Goal: Information Seeking & Learning: Learn about a topic

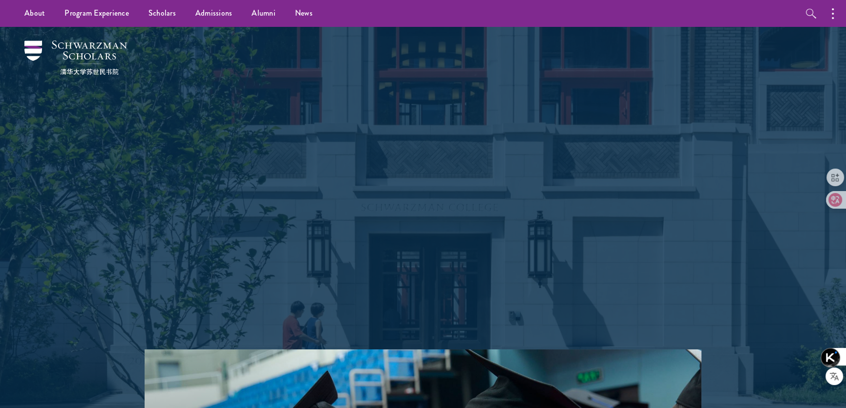
click at [721, 240] on div "Shape the future. Schwarzman Scholars is a prestigious one-year, fully funded m…" at bounding box center [422, 188] width 703 height 322
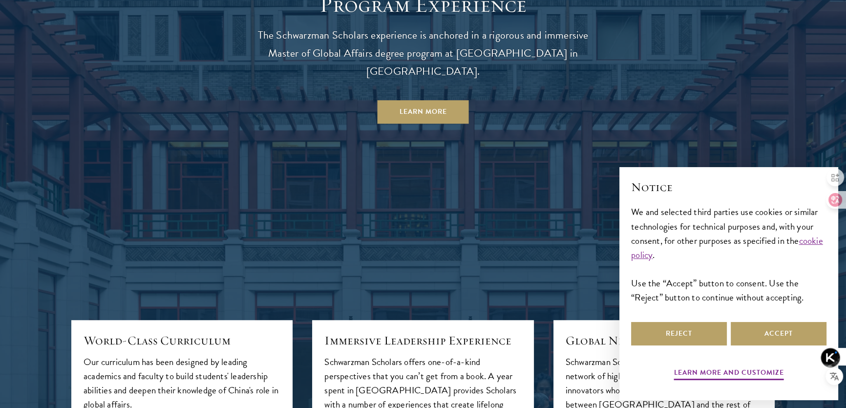
scroll to position [932, 0]
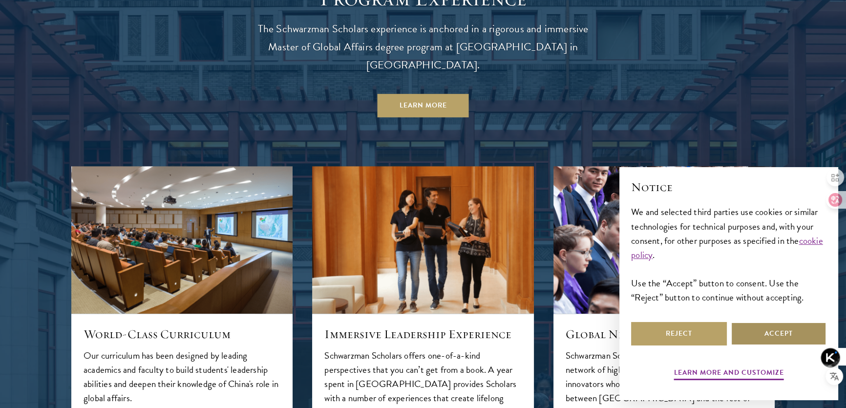
click at [780, 331] on button "Accept" at bounding box center [779, 333] width 96 height 23
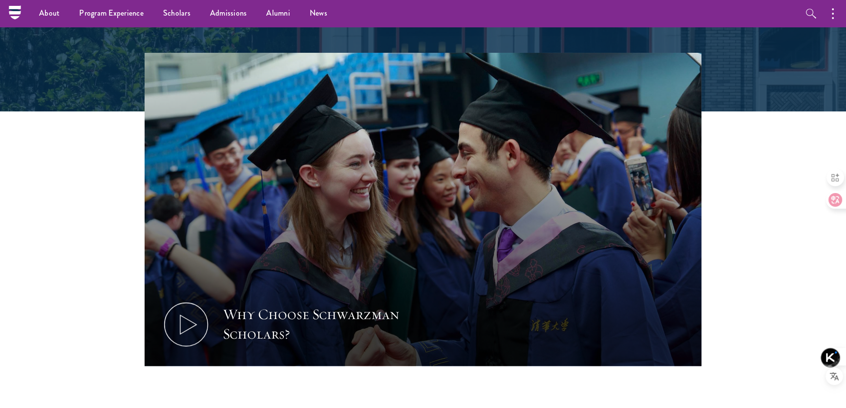
scroll to position [0, 0]
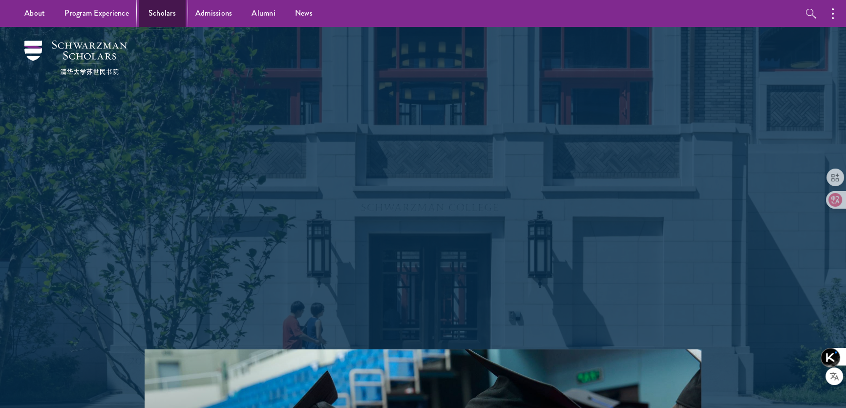
click at [162, 13] on link "Scholars" at bounding box center [162, 13] width 47 height 27
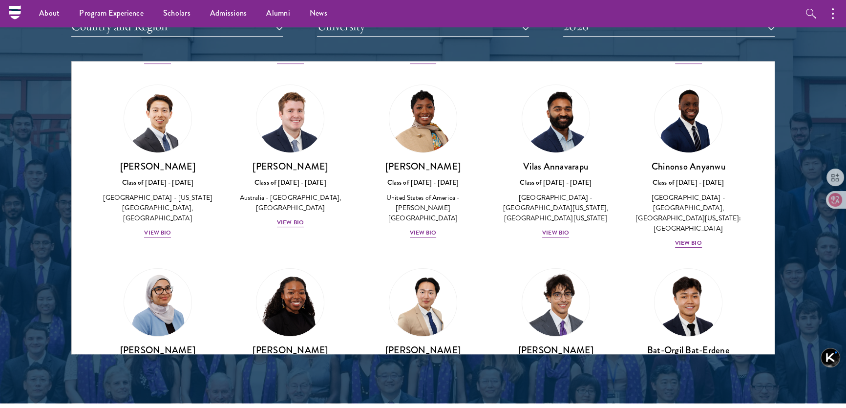
scroll to position [1154, 0]
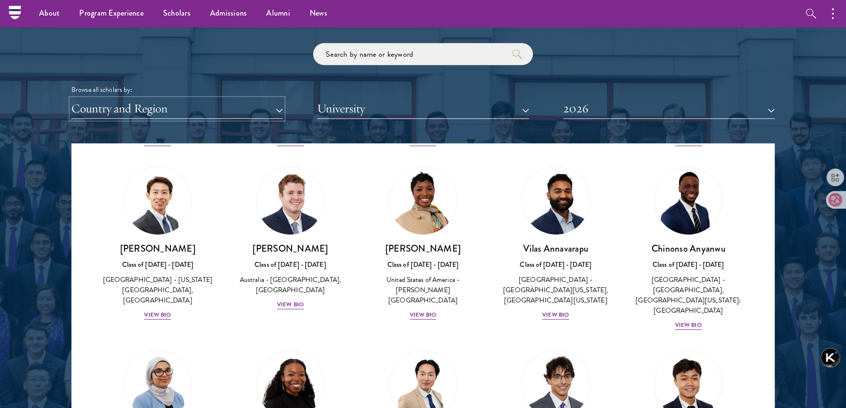
click at [229, 110] on button "Country and Region" at bounding box center [176, 109] width 211 height 20
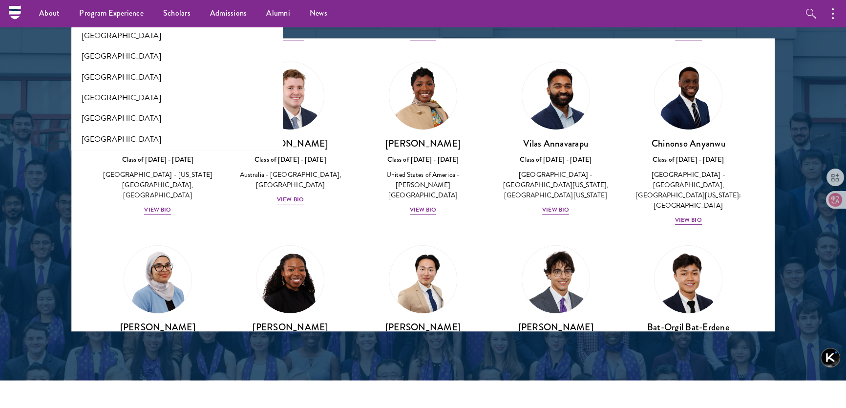
scroll to position [1243, 0]
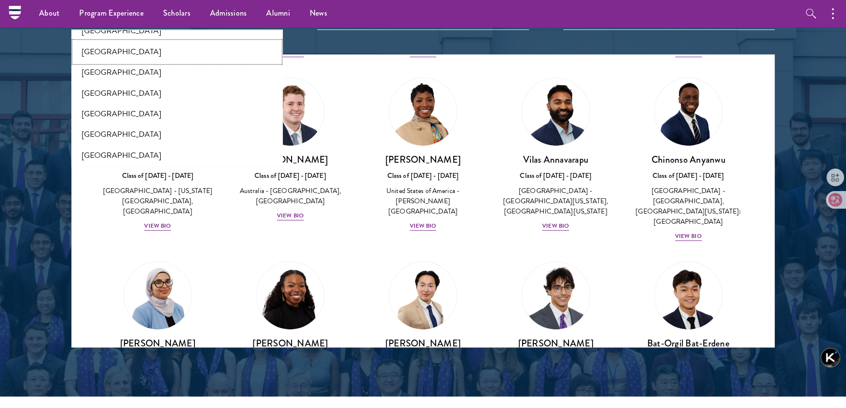
click at [132, 42] on button "[GEOGRAPHIC_DATA]" at bounding box center [177, 52] width 206 height 21
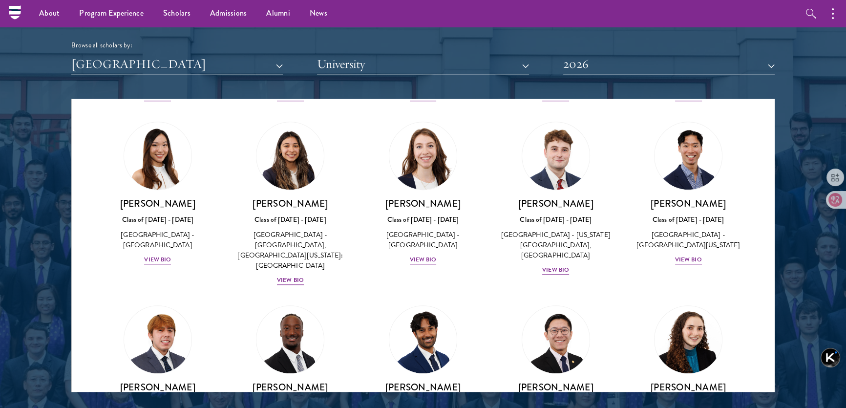
scroll to position [1114, 0]
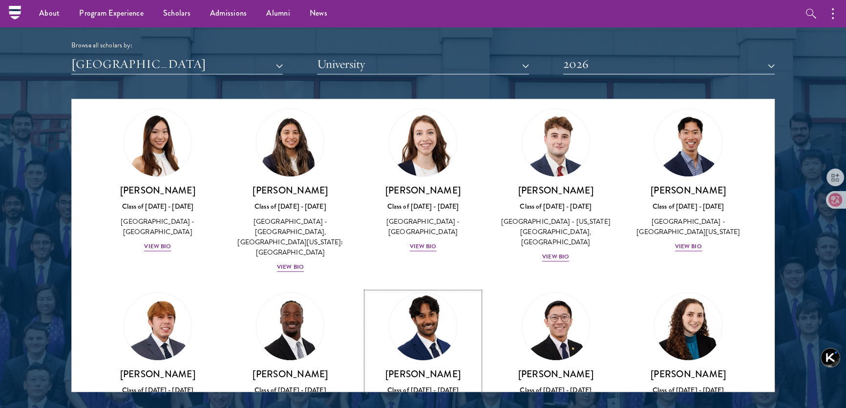
click at [418, 368] on div "[PERSON_NAME] Class of [DATE] - [DATE] [GEOGRAPHIC_DATA] - [GEOGRAPHIC_DATA][US…" at bounding box center [422, 407] width 113 height 78
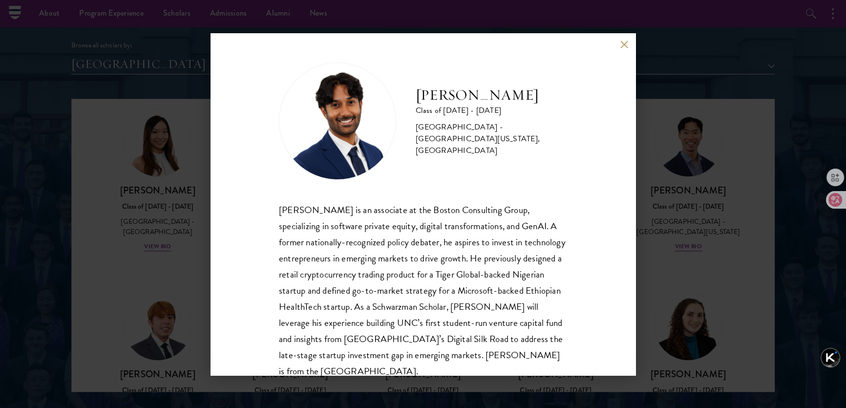
drag, startPoint x: 418, startPoint y: 97, endPoint x: 574, endPoint y: 106, distance: 156.6
click at [574, 106] on div "[PERSON_NAME] Class of [DATE] - [DATE] [GEOGRAPHIC_DATA] - [GEOGRAPHIC_DATA][US…" at bounding box center [423, 204] width 425 height 342
copy h2 "[PERSON_NAME]"
click at [473, 172] on div "[PERSON_NAME] Class of [DATE] - [DATE] [GEOGRAPHIC_DATA] - [GEOGRAPHIC_DATA][US…" at bounding box center [423, 121] width 288 height 117
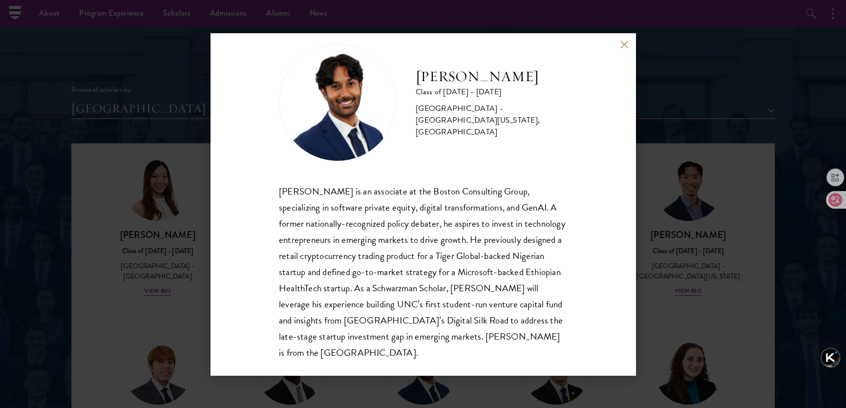
scroll to position [33, 0]
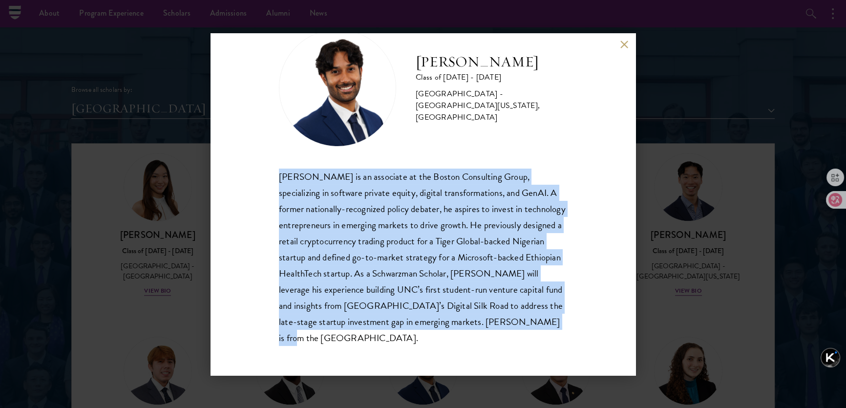
drag, startPoint x: 278, startPoint y: 176, endPoint x: 403, endPoint y: 338, distance: 204.9
click at [403, 338] on div "[PERSON_NAME] Class of [DATE] - [DATE] [GEOGRAPHIC_DATA] - [GEOGRAPHIC_DATA][US…" at bounding box center [423, 204] width 425 height 342
copy div "[PERSON_NAME] is an associate at the Boston Consulting Group, specializing in s…"
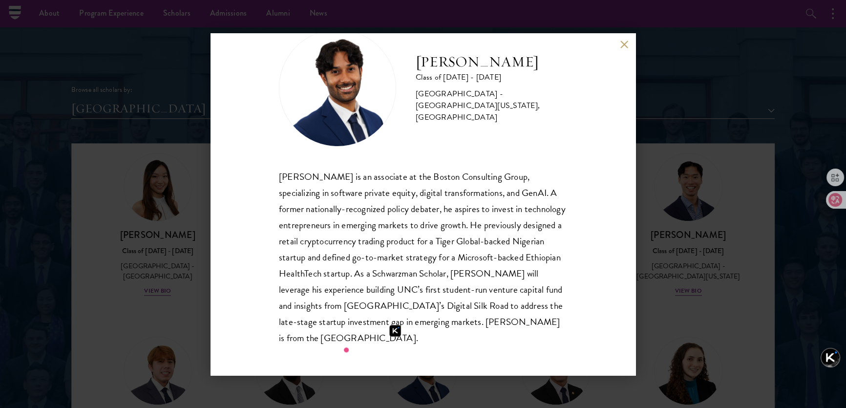
click at [427, 127] on div "[PERSON_NAME] Class of [DATE] - [DATE] [GEOGRAPHIC_DATA] - [GEOGRAPHIC_DATA][US…" at bounding box center [423, 87] width 288 height 117
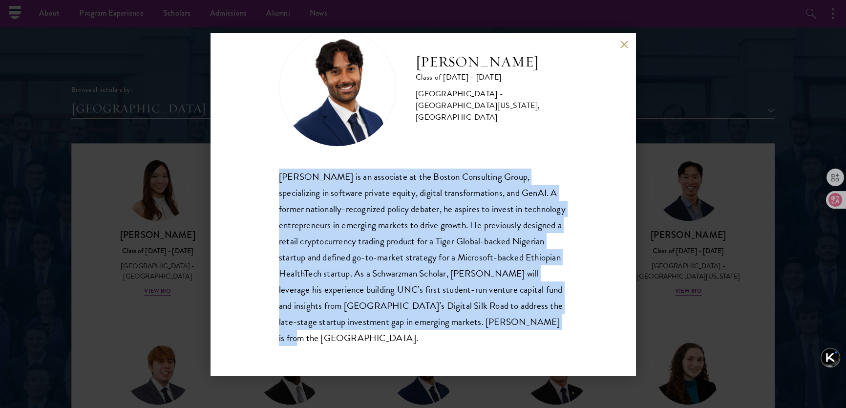
drag, startPoint x: 278, startPoint y: 172, endPoint x: 390, endPoint y: 353, distance: 212.5
click at [390, 353] on div "[PERSON_NAME] Class of [DATE] - [DATE] [GEOGRAPHIC_DATA] - [GEOGRAPHIC_DATA][US…" at bounding box center [423, 204] width 425 height 342
copy div "[PERSON_NAME] is an associate at the Boston Consulting Group, specializing in s…"
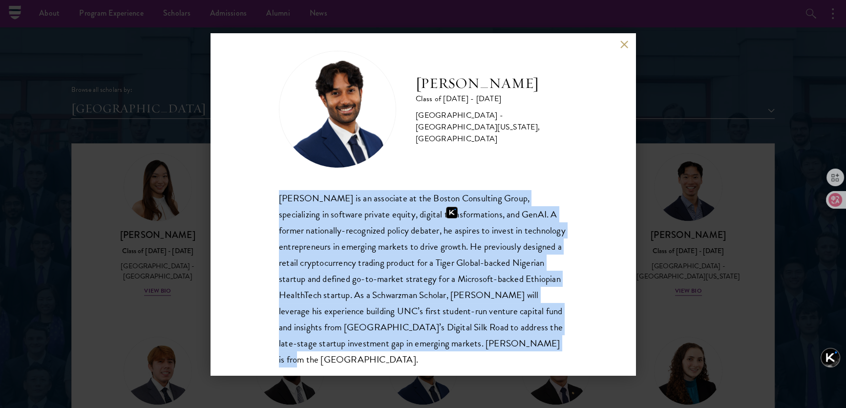
scroll to position [0, 0]
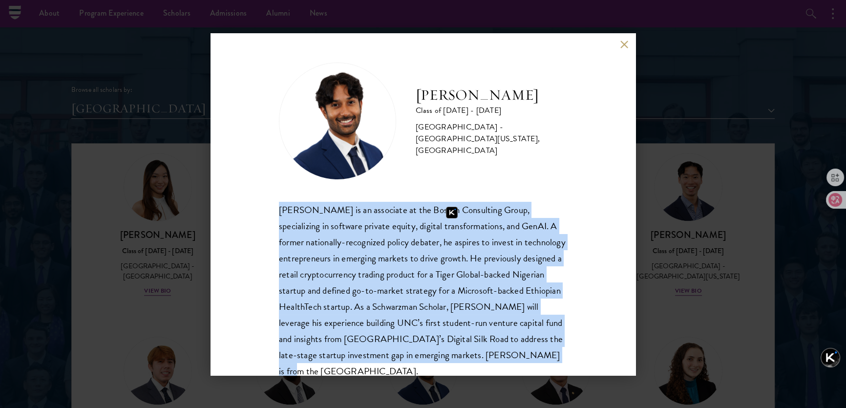
click at [567, 286] on div "[PERSON_NAME] Class of [DATE] - [DATE] [GEOGRAPHIC_DATA] - [GEOGRAPHIC_DATA][US…" at bounding box center [423, 204] width 425 height 342
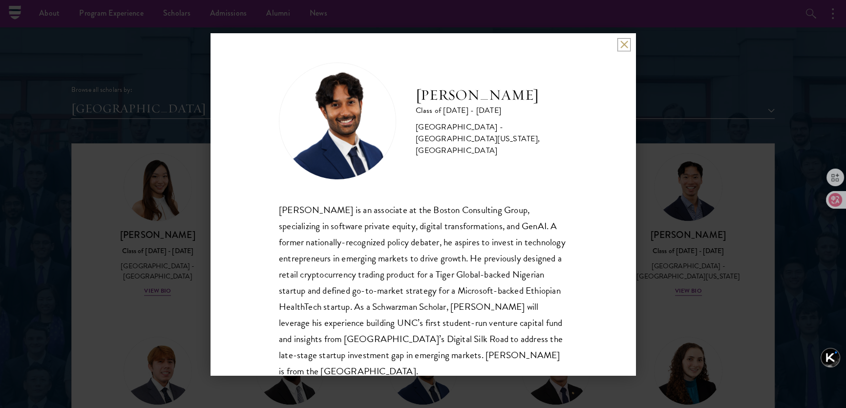
click at [625, 41] on button at bounding box center [624, 45] width 8 height 8
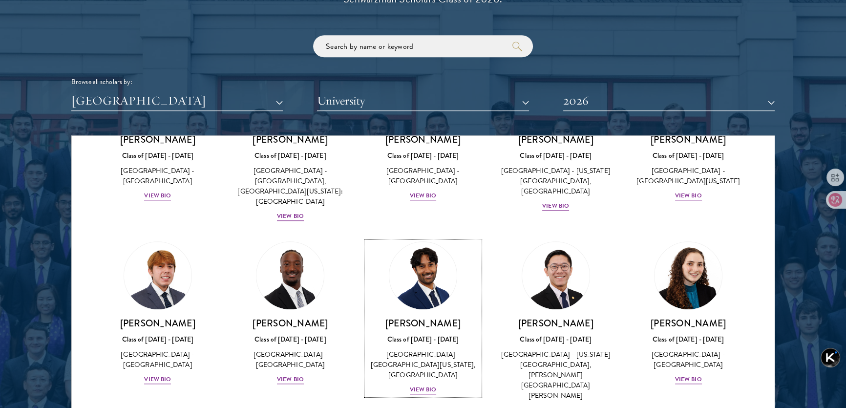
scroll to position [1247, 0]
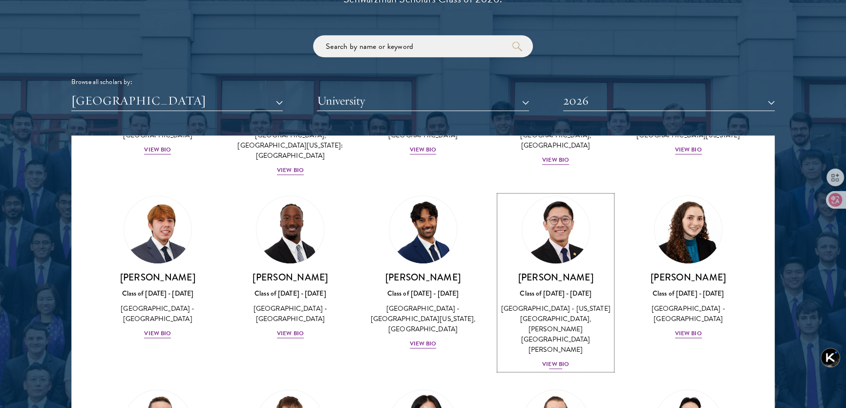
click at [552, 359] on div "View Bio" at bounding box center [555, 363] width 27 height 9
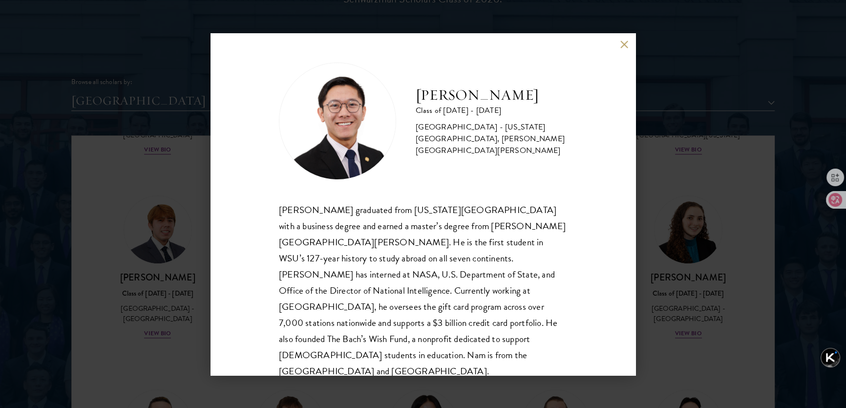
click at [623, 39] on div "[PERSON_NAME] Class of [DATE] - [DATE] [GEOGRAPHIC_DATA] - [US_STATE][GEOGRAPHI…" at bounding box center [423, 204] width 425 height 342
click at [623, 51] on div "[PERSON_NAME] Class of [DATE] - [DATE] [GEOGRAPHIC_DATA] - [US_STATE][GEOGRAPHI…" at bounding box center [423, 204] width 425 height 342
click at [624, 43] on button at bounding box center [624, 45] width 8 height 8
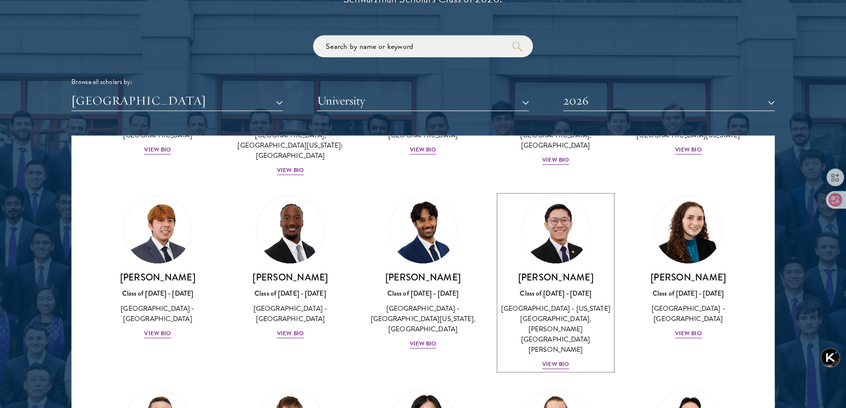
scroll to position [1243, 0]
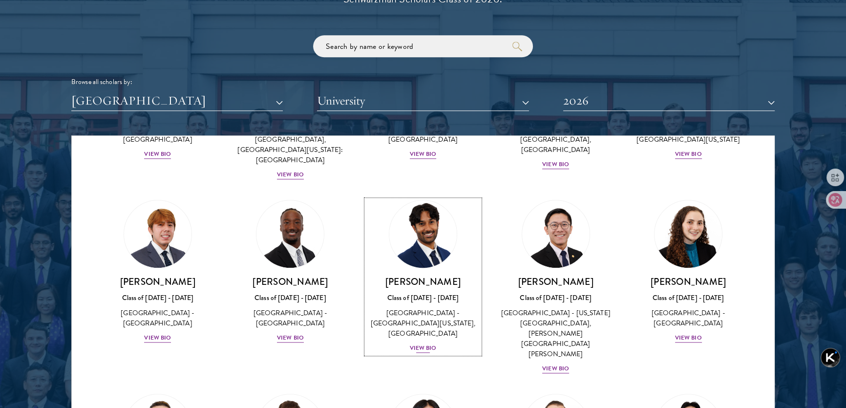
click at [425, 343] on div "View Bio" at bounding box center [423, 347] width 27 height 9
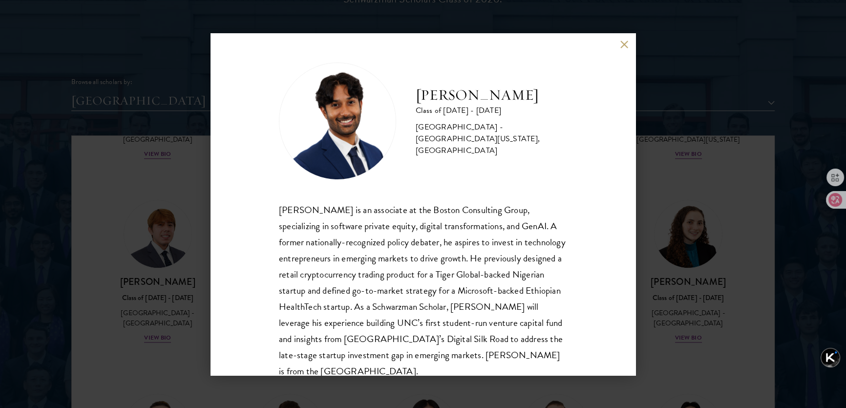
scroll to position [33, 0]
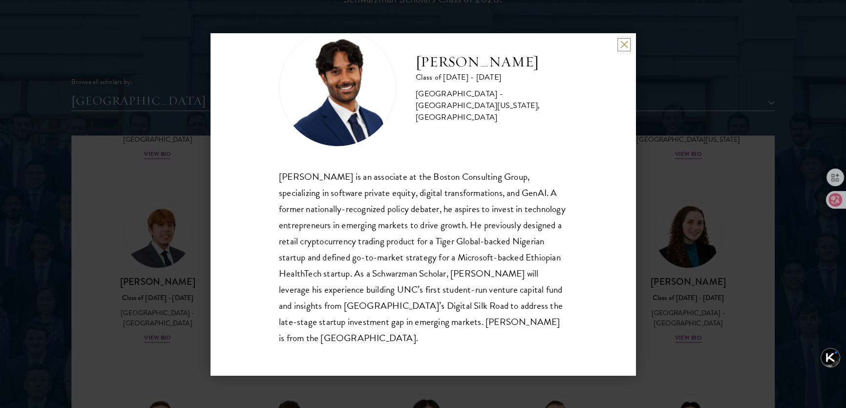
click at [624, 43] on button at bounding box center [624, 45] width 8 height 8
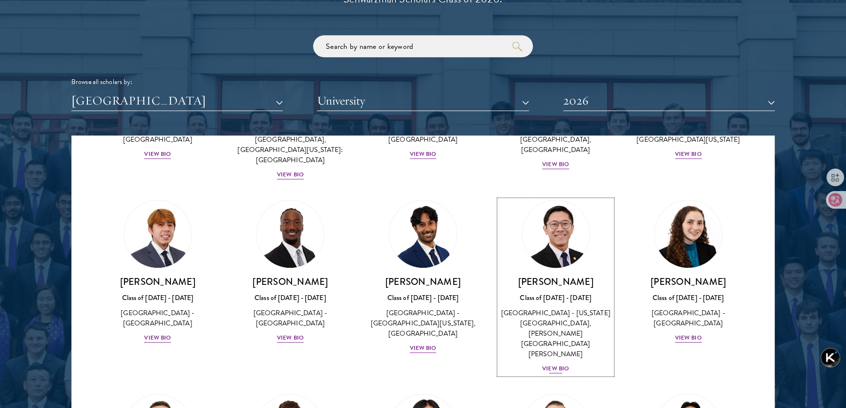
click at [557, 364] on div "View Bio" at bounding box center [555, 368] width 27 height 9
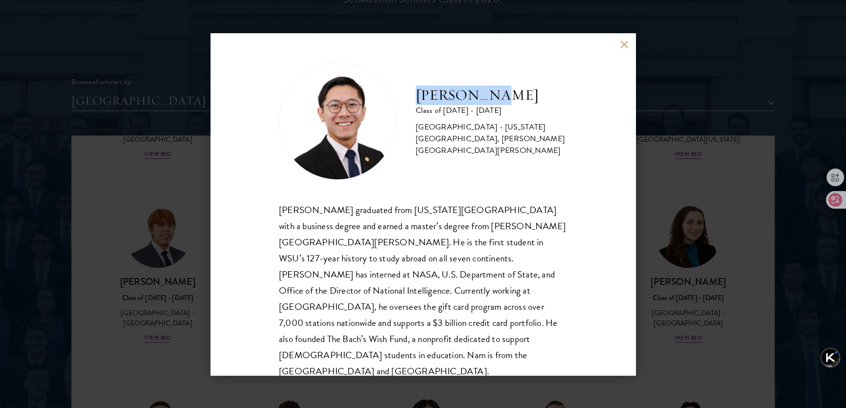
drag, startPoint x: 421, startPoint y: 96, endPoint x: 516, endPoint y: 95, distance: 95.7
click at [516, 95] on h2 "[PERSON_NAME]" at bounding box center [491, 95] width 151 height 20
copy h2 "[PERSON_NAME]"
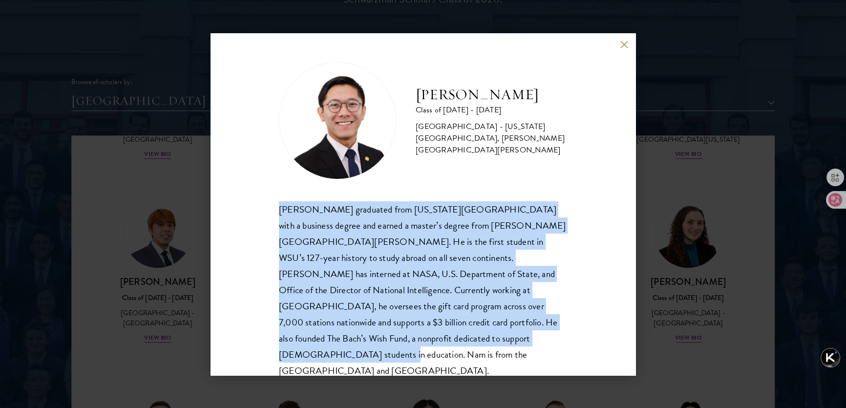
drag, startPoint x: 278, startPoint y: 207, endPoint x: 482, endPoint y: 336, distance: 241.1
click at [482, 336] on div "[PERSON_NAME] Class of [DATE] - [DATE] [GEOGRAPHIC_DATA] - [US_STATE][GEOGRAPHI…" at bounding box center [423, 204] width 425 height 342
copy div "[PERSON_NAME] graduated from [US_STATE][GEOGRAPHIC_DATA] with a business degree…"
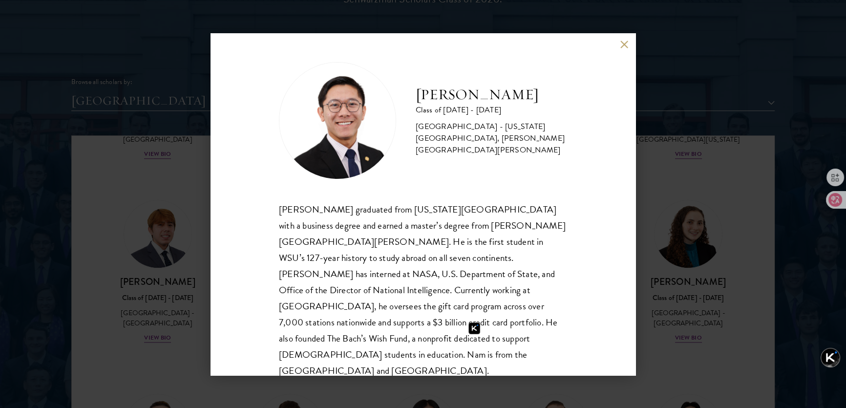
click at [410, 161] on div "[PERSON_NAME] Class of [DATE] - [DATE] [GEOGRAPHIC_DATA] - [US_STATE][GEOGRAPHI…" at bounding box center [423, 120] width 288 height 117
click at [621, 44] on button at bounding box center [624, 45] width 8 height 8
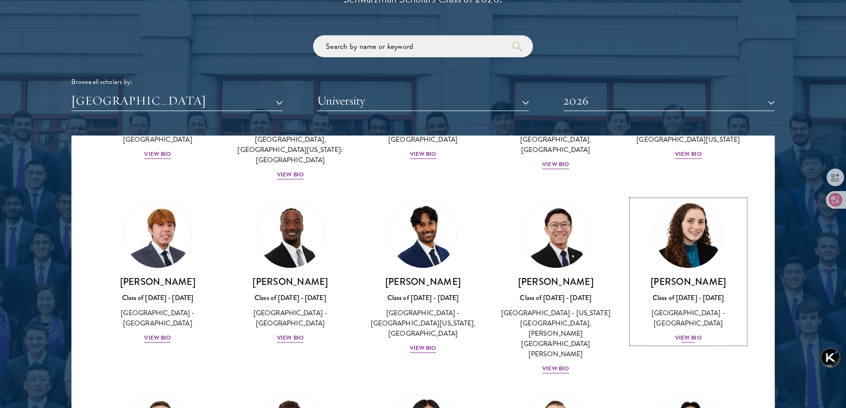
click at [694, 333] on div "View Bio" at bounding box center [688, 337] width 27 height 9
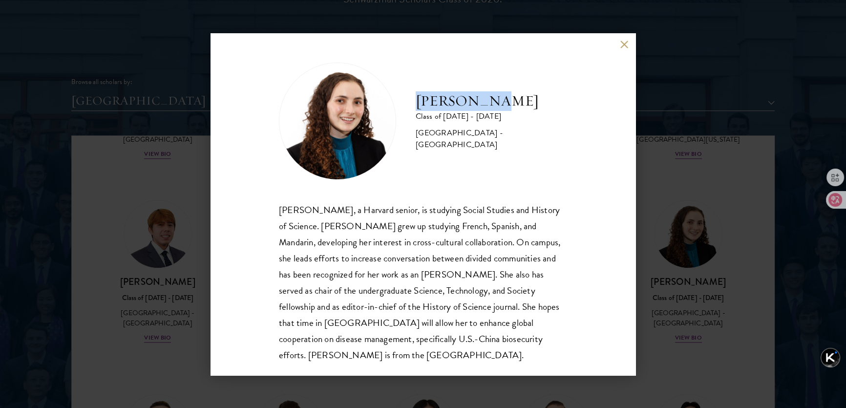
drag, startPoint x: 419, startPoint y: 92, endPoint x: 496, endPoint y: 102, distance: 77.8
click at [496, 102] on h2 "[PERSON_NAME]" at bounding box center [491, 101] width 151 height 20
copy h2 "[PERSON_NAME]"
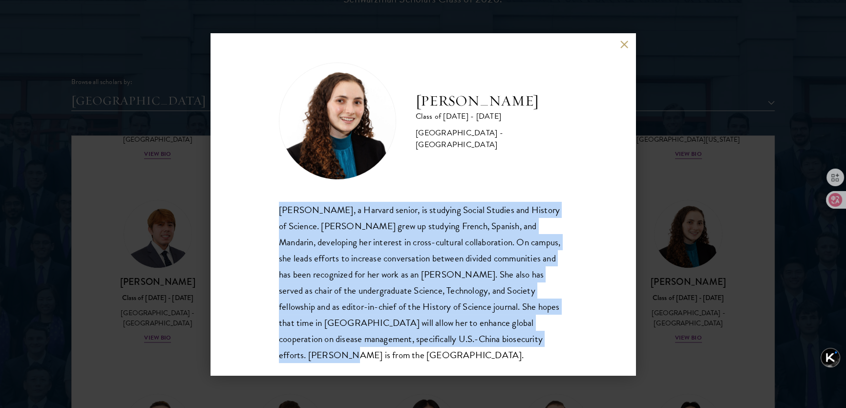
drag, startPoint x: 279, startPoint y: 207, endPoint x: 607, endPoint y: 350, distance: 358.1
click at [607, 350] on div "[PERSON_NAME] Class of [DATE] - [DATE] [GEOGRAPHIC_DATA] - [GEOGRAPHIC_DATA] [P…" at bounding box center [423, 204] width 425 height 342
copy div "[PERSON_NAME], a Harvard senior, is studying Social Studies and History of Scie…"
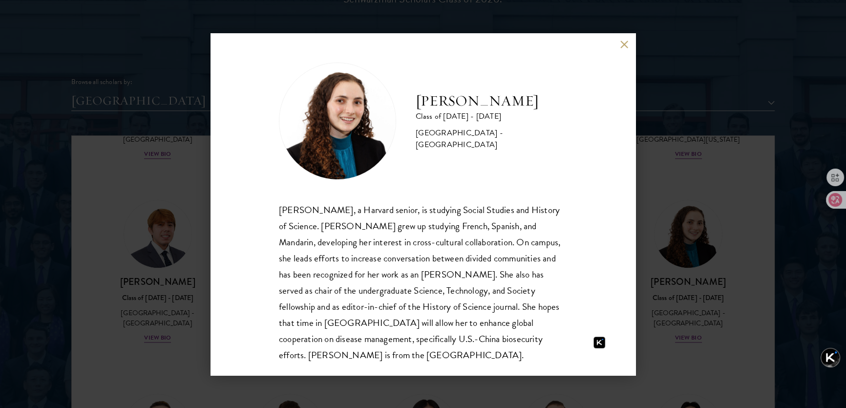
click at [401, 83] on div "[PERSON_NAME] Class of [DATE] - [DATE] [GEOGRAPHIC_DATA] - [GEOGRAPHIC_DATA]" at bounding box center [423, 121] width 288 height 117
click at [620, 45] on button at bounding box center [624, 45] width 8 height 8
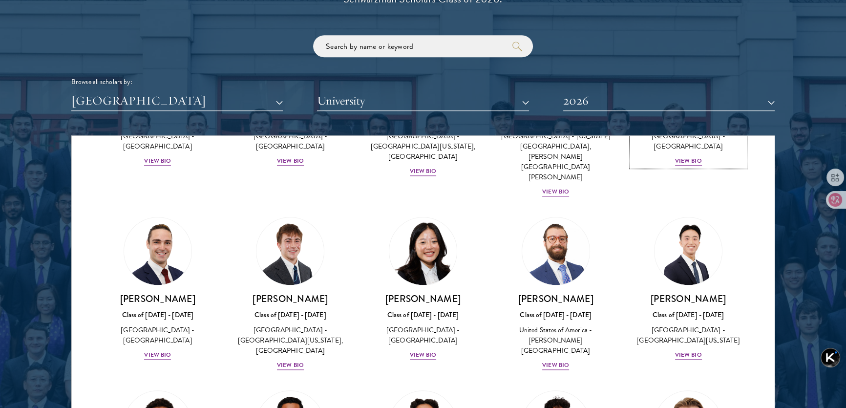
scroll to position [1420, 0]
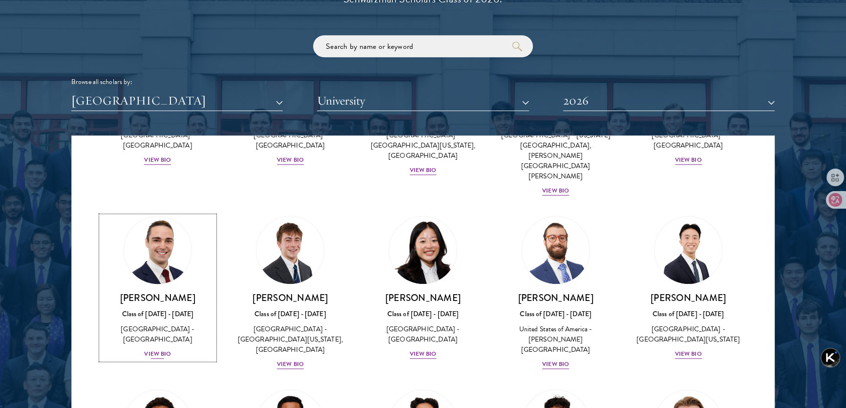
click at [161, 349] on div "View Bio" at bounding box center [157, 353] width 27 height 9
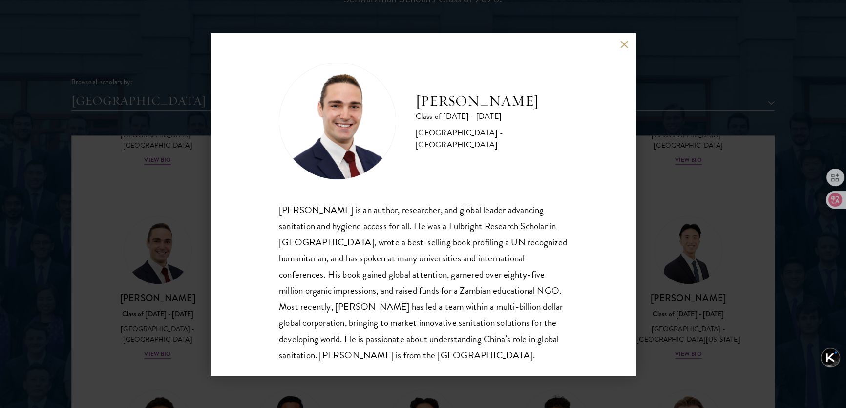
click at [609, 161] on div "[PERSON_NAME] Class of [DATE] - [DATE] [GEOGRAPHIC_DATA] - [GEOGRAPHIC_DATA] [P…" at bounding box center [423, 204] width 425 height 342
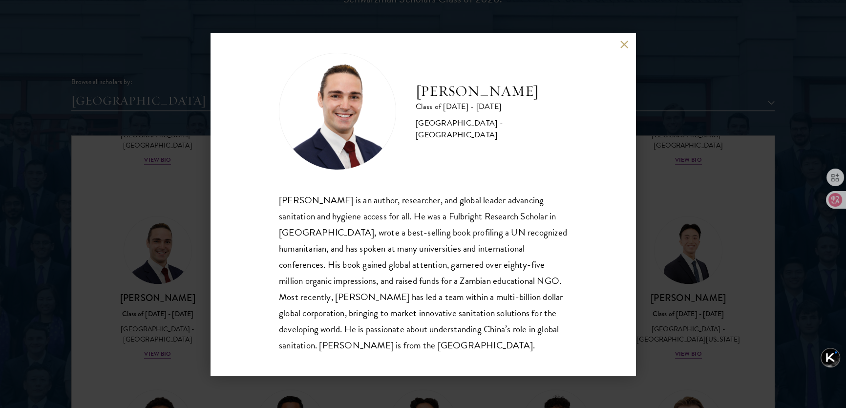
scroll to position [17, 0]
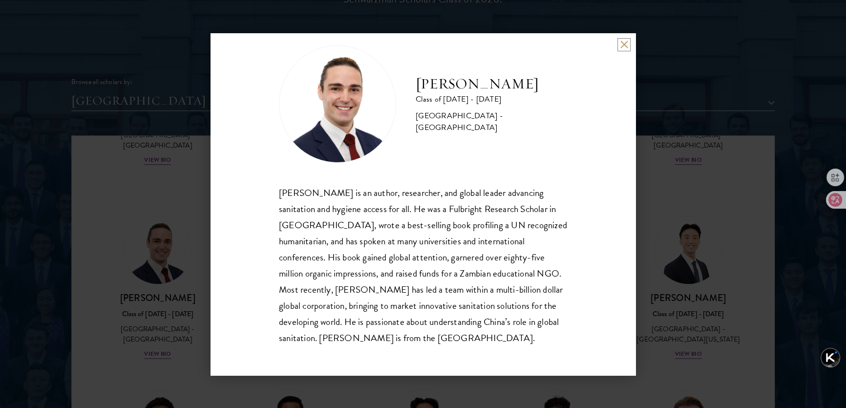
click at [620, 43] on button at bounding box center [624, 45] width 8 height 8
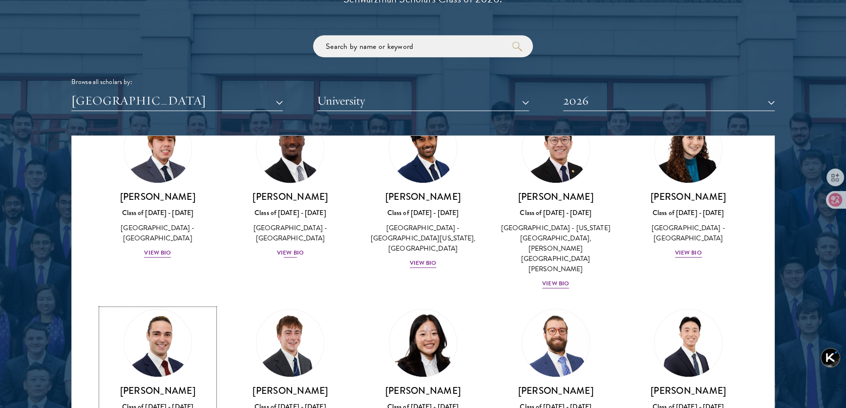
scroll to position [1372, 0]
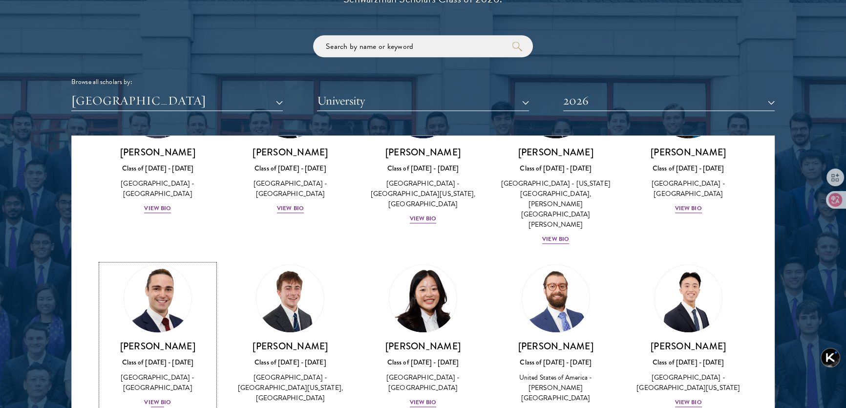
click at [166, 398] on div "View Bio" at bounding box center [157, 402] width 27 height 9
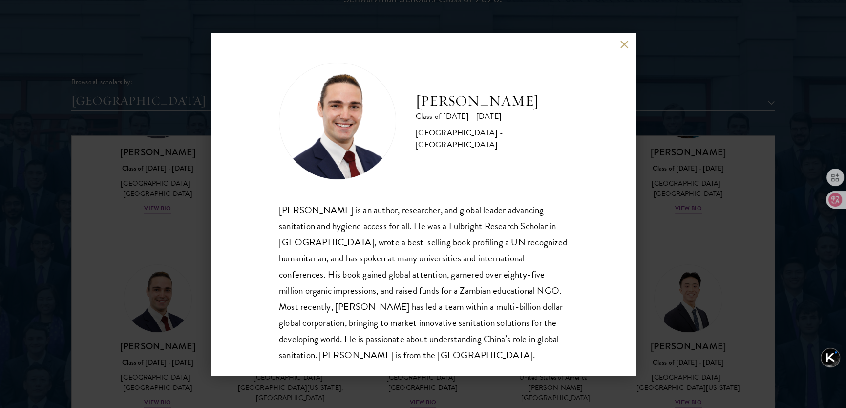
drag, startPoint x: 411, startPoint y: 90, endPoint x: 532, endPoint y: 104, distance: 122.3
click at [532, 104] on div "[PERSON_NAME] Class of [DATE] - [DATE] [GEOGRAPHIC_DATA] - [GEOGRAPHIC_DATA]" at bounding box center [423, 121] width 288 height 117
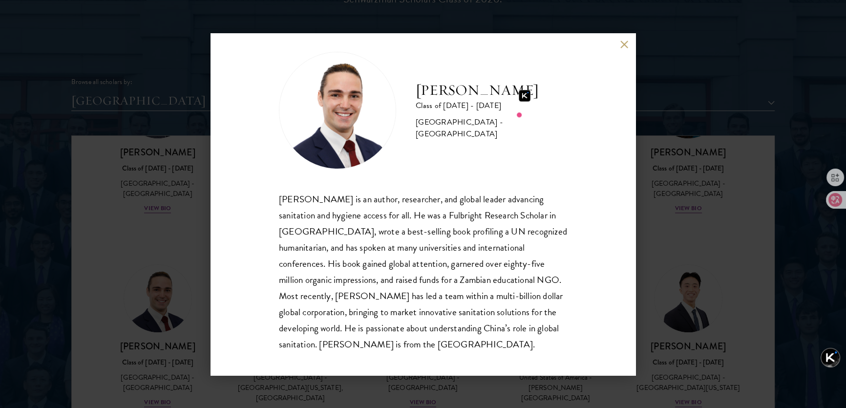
scroll to position [17, 0]
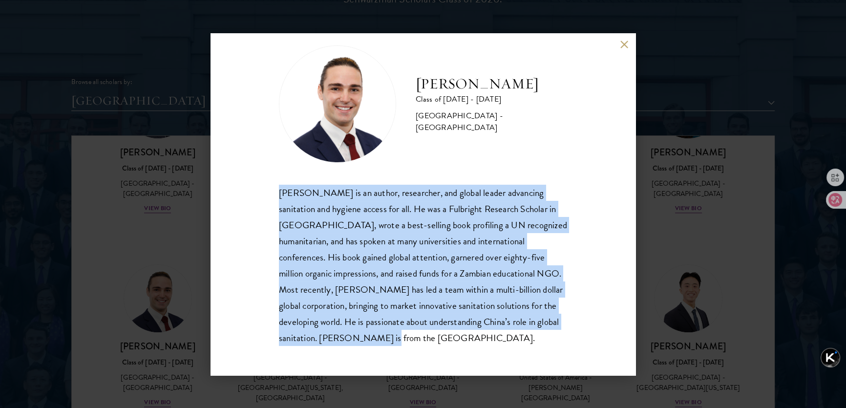
drag, startPoint x: 270, startPoint y: 189, endPoint x: 506, endPoint y: 333, distance: 277.1
click at [506, 333] on div "[PERSON_NAME] Class of [DATE] - [DATE] [GEOGRAPHIC_DATA] - [GEOGRAPHIC_DATA] [P…" at bounding box center [423, 204] width 425 height 342
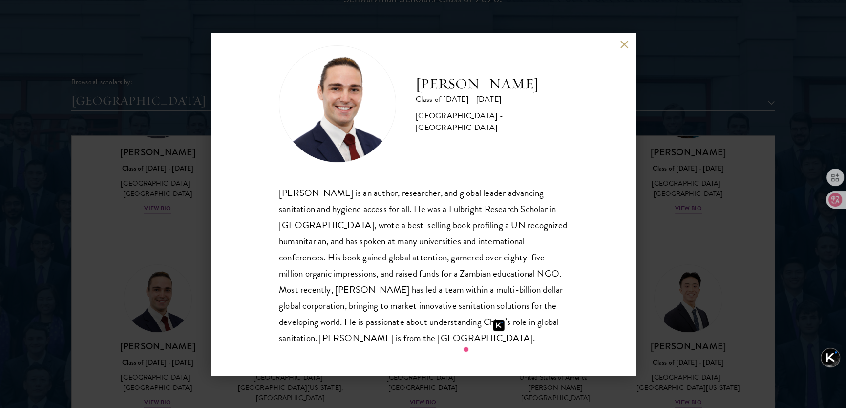
click at [495, 138] on div "[PERSON_NAME] Class of [DATE] - [DATE] [GEOGRAPHIC_DATA] - [GEOGRAPHIC_DATA]" at bounding box center [423, 103] width 288 height 117
click at [681, 101] on div "[PERSON_NAME] Class of [DATE] - [DATE] [GEOGRAPHIC_DATA] - [GEOGRAPHIC_DATA] [P…" at bounding box center [423, 204] width 846 height 408
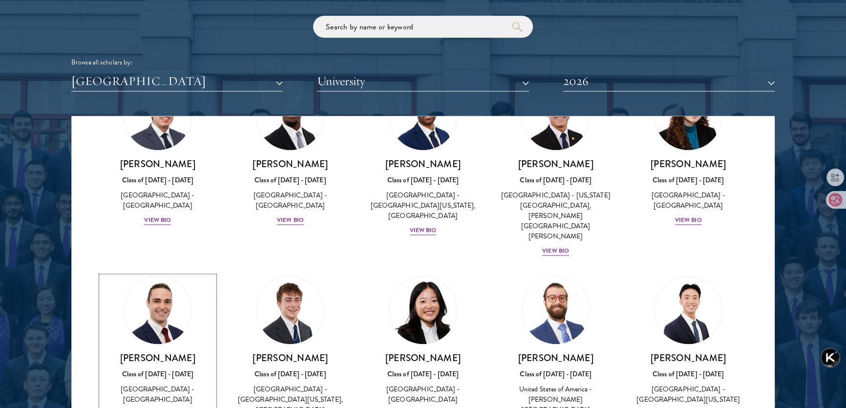
scroll to position [1356, 0]
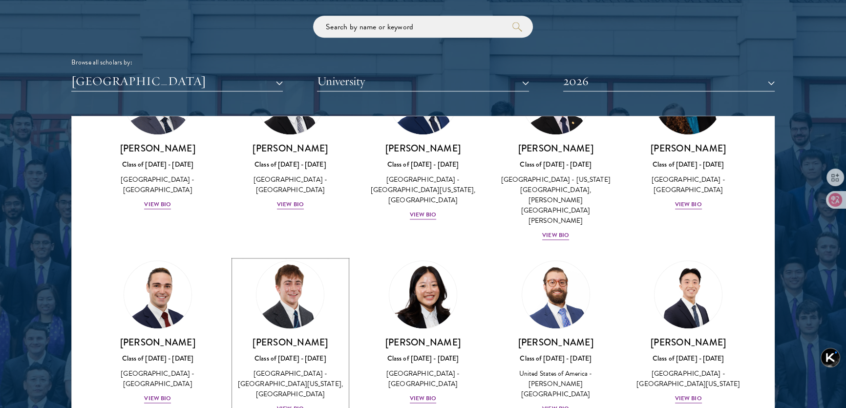
click at [285, 404] on div "View Bio" at bounding box center [290, 408] width 27 height 9
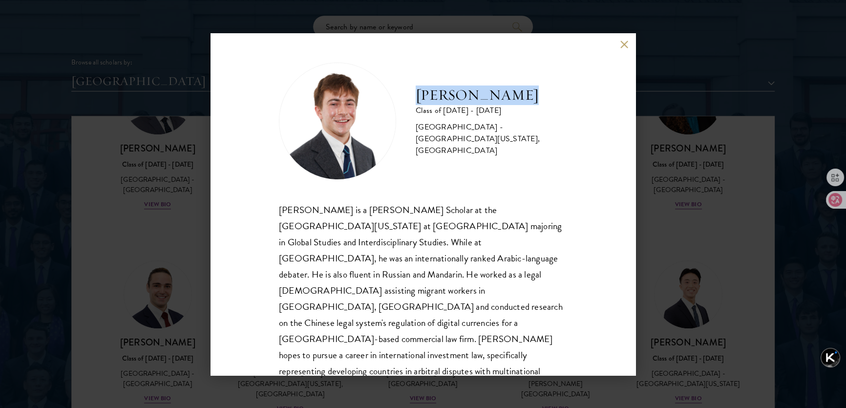
drag, startPoint x: 414, startPoint y: 103, endPoint x: 517, endPoint y: 102, distance: 103.1
click at [517, 102] on div "[PERSON_NAME] Class of [DATE] - [DATE] [GEOGRAPHIC_DATA] - [GEOGRAPHIC_DATA][US…" at bounding box center [423, 121] width 288 height 117
copy h2 "[PERSON_NAME]"
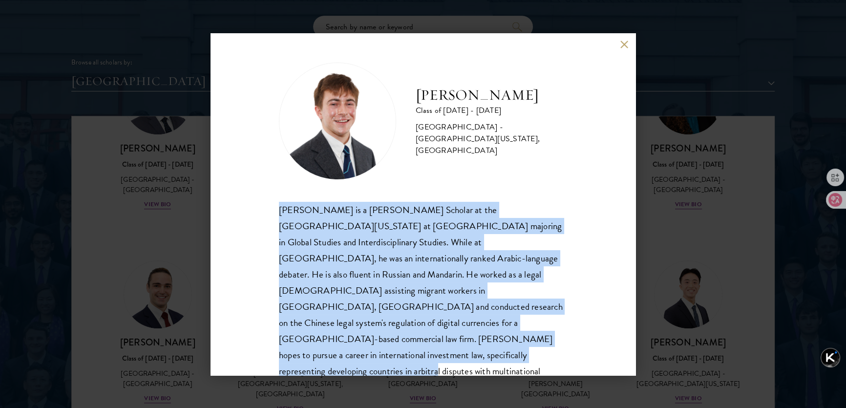
drag, startPoint x: 277, startPoint y: 210, endPoint x: 563, endPoint y: 336, distance: 312.3
click at [563, 336] on div "[PERSON_NAME] Class of [DATE] - [DATE] [GEOGRAPHIC_DATA] - [GEOGRAPHIC_DATA][US…" at bounding box center [423, 204] width 425 height 342
copy div "[PERSON_NAME] is a [PERSON_NAME] Scholar at the [GEOGRAPHIC_DATA][US_STATE] at …"
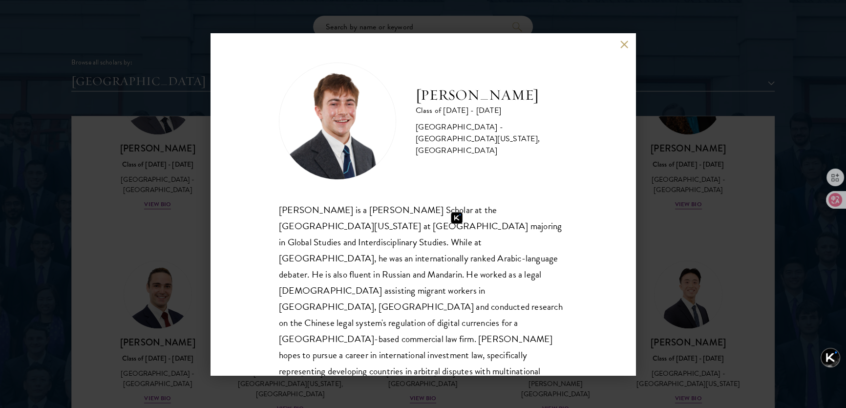
click at [479, 176] on div "[PERSON_NAME] Class of [DATE] - [DATE] [GEOGRAPHIC_DATA] - [GEOGRAPHIC_DATA][US…" at bounding box center [423, 121] width 288 height 117
click at [725, 156] on div "[PERSON_NAME] Class of [DATE] - [DATE] [GEOGRAPHIC_DATA] - [GEOGRAPHIC_DATA][US…" at bounding box center [423, 204] width 846 height 408
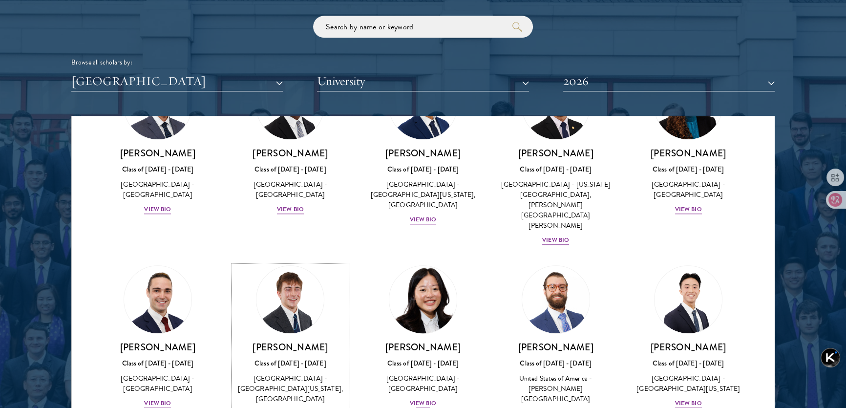
scroll to position [1356, 0]
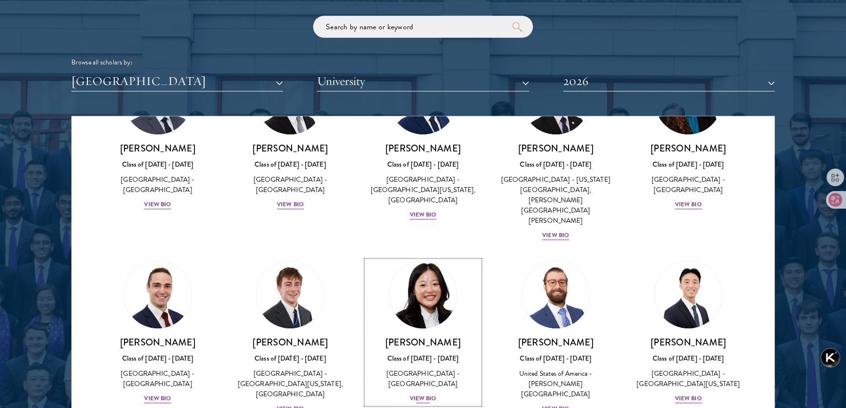
click at [422, 394] on div "View Bio" at bounding box center [423, 398] width 27 height 9
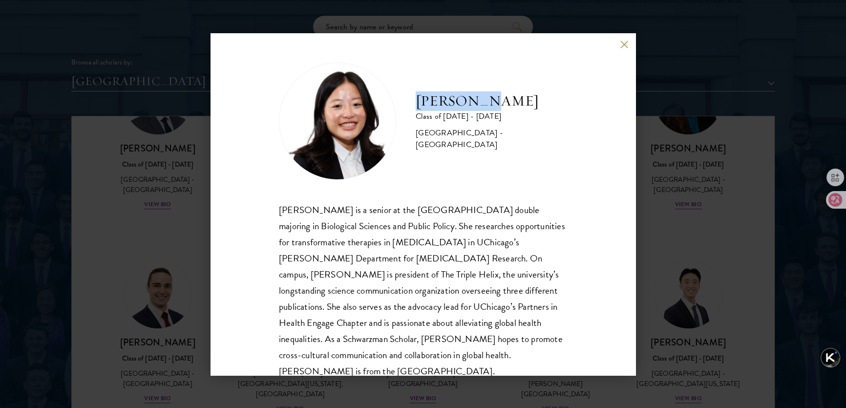
drag, startPoint x: 417, startPoint y: 97, endPoint x: 480, endPoint y: 100, distance: 63.1
click at [480, 100] on h2 "[PERSON_NAME]" at bounding box center [491, 101] width 151 height 20
copy h2 "[PERSON_NAME]"
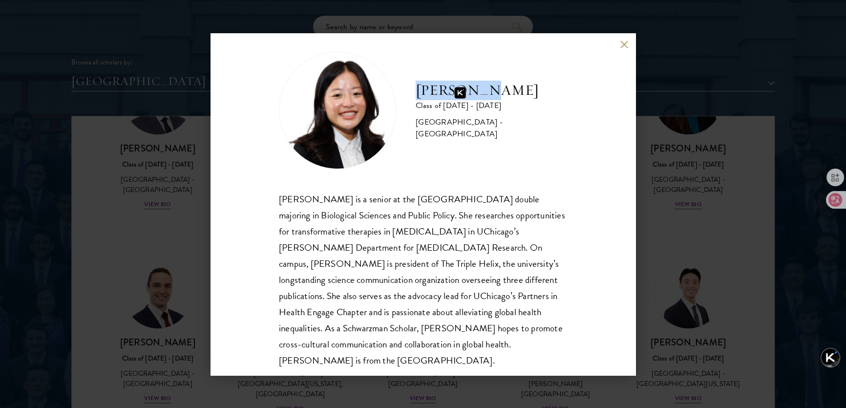
scroll to position [17, 0]
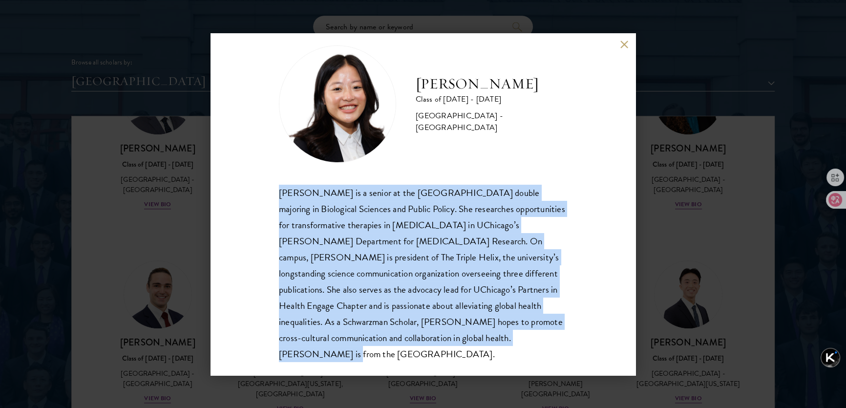
drag, startPoint x: 277, startPoint y: 195, endPoint x: 542, endPoint y: 335, distance: 298.9
click at [542, 335] on div "[PERSON_NAME] Class of [DATE] - [DATE] [GEOGRAPHIC_DATA] - [GEOGRAPHIC_DATA] [P…" at bounding box center [423, 204] width 425 height 342
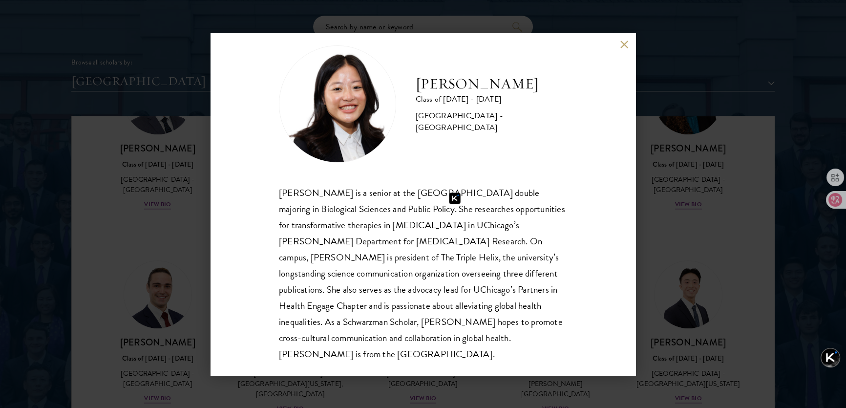
click at [476, 152] on div "[PERSON_NAME] Class of [DATE] - [DATE] [GEOGRAPHIC_DATA] - [GEOGRAPHIC_DATA]" at bounding box center [423, 103] width 288 height 117
click at [623, 46] on button at bounding box center [624, 45] width 8 height 8
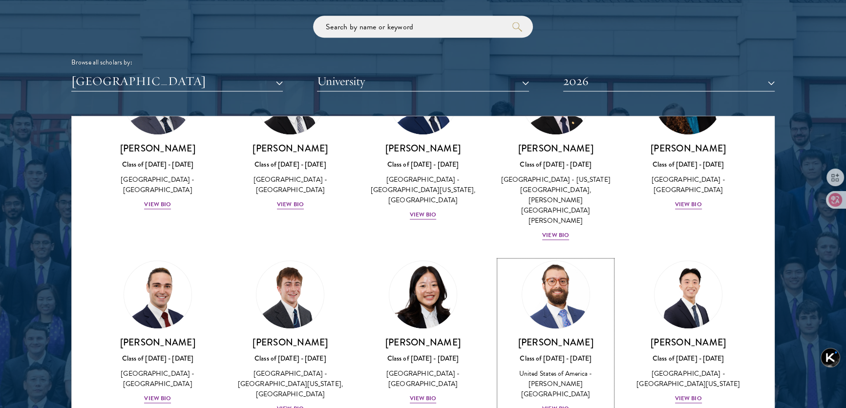
click at [553, 404] on div "View Bio" at bounding box center [555, 408] width 27 height 9
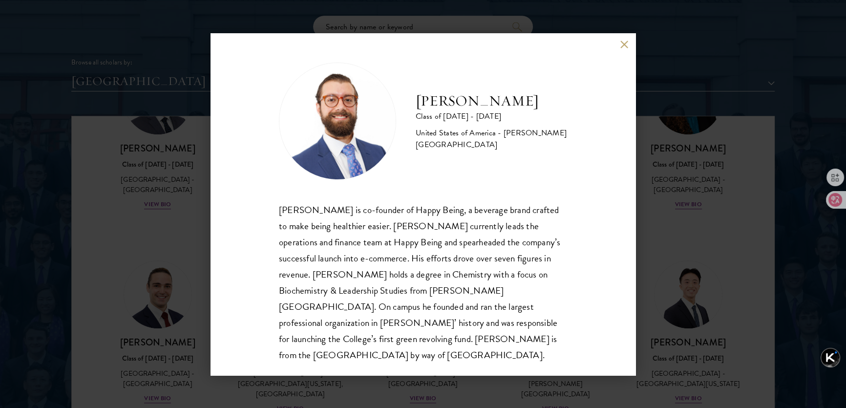
drag, startPoint x: 415, startPoint y: 103, endPoint x: 558, endPoint y: 102, distance: 142.6
click at [558, 102] on div "[PERSON_NAME] Class of [DATE] - [DATE] [GEOGRAPHIC_DATA] - [PERSON_NAME][GEOGRA…" at bounding box center [423, 121] width 288 height 117
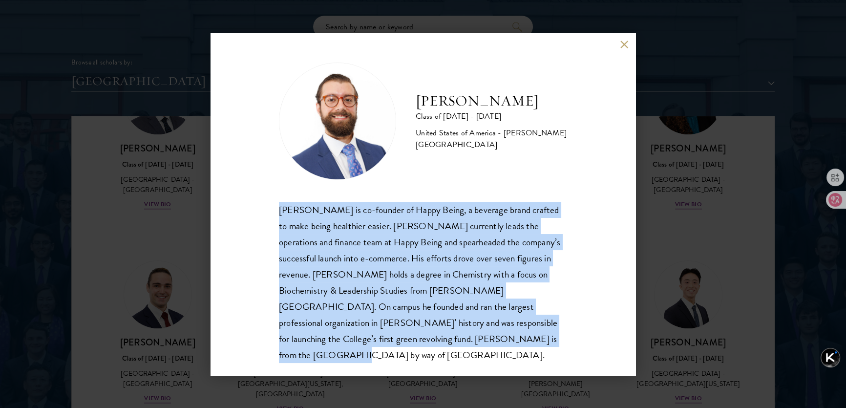
drag, startPoint x: 274, startPoint y: 207, endPoint x: 515, endPoint y: 333, distance: 272.2
click at [515, 333] on div "[PERSON_NAME] Class of [DATE] - [DATE] [GEOGRAPHIC_DATA] - [PERSON_NAME][GEOGRA…" at bounding box center [423, 204] width 425 height 342
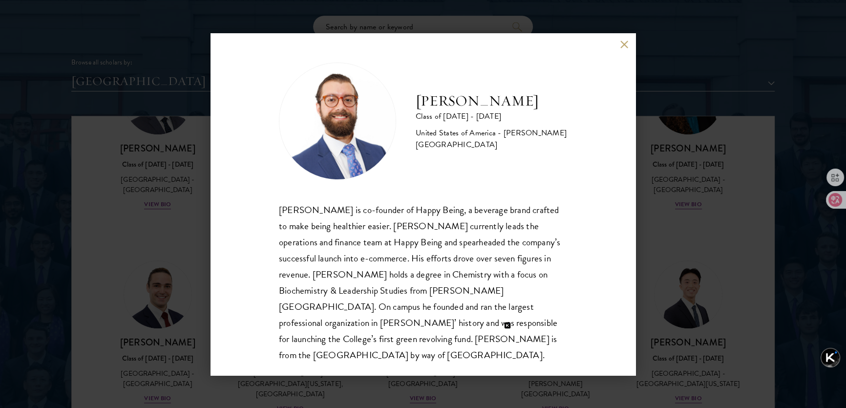
click at [434, 72] on div "[PERSON_NAME] Class of [DATE] - [DATE] [GEOGRAPHIC_DATA] - [PERSON_NAME][GEOGRA…" at bounding box center [423, 121] width 288 height 117
click at [625, 44] on button at bounding box center [624, 45] width 8 height 8
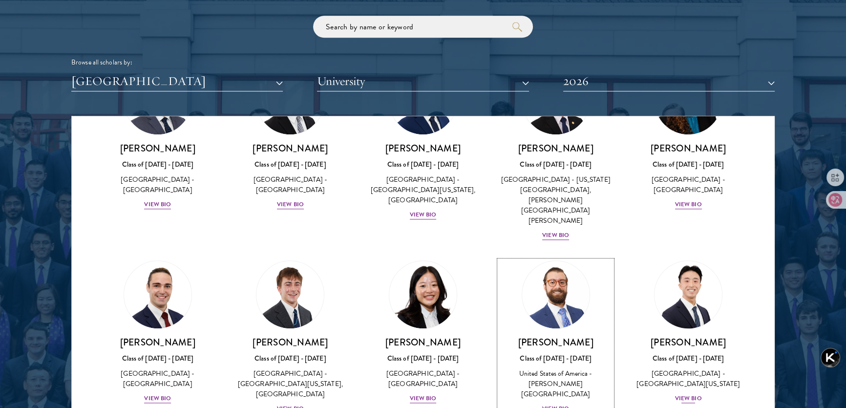
scroll to position [1312, 0]
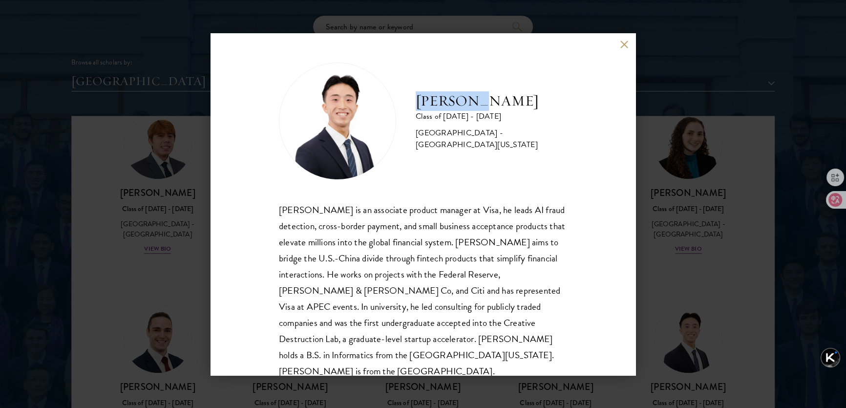
drag, startPoint x: 416, startPoint y: 99, endPoint x: 498, endPoint y: 102, distance: 82.1
click at [498, 102] on h2 "[PERSON_NAME]" at bounding box center [491, 101] width 151 height 20
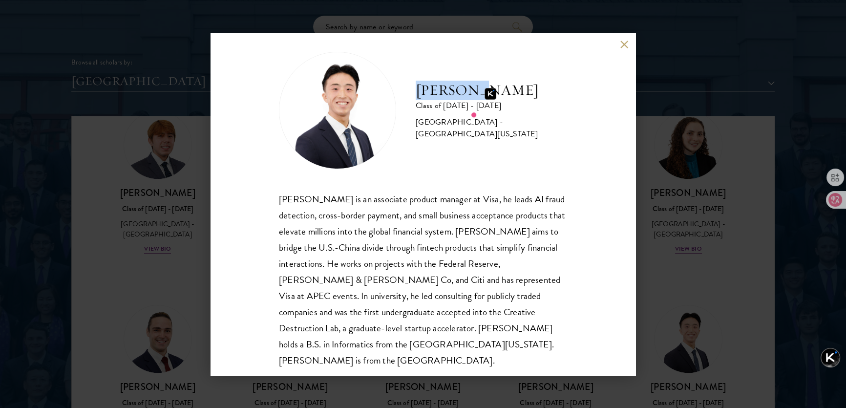
scroll to position [17, 0]
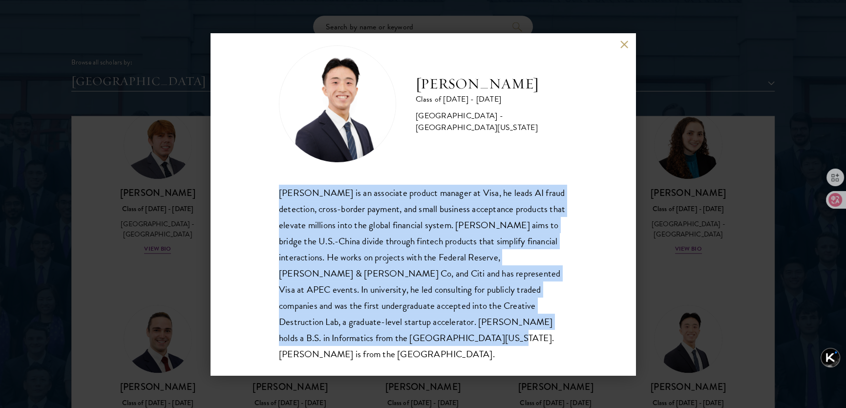
drag, startPoint x: 280, startPoint y: 191, endPoint x: 493, endPoint y: 350, distance: 265.2
click at [492, 350] on div "[PERSON_NAME] Class of [DATE] - [DATE] [GEOGRAPHIC_DATA] - [GEOGRAPHIC_DATA][US…" at bounding box center [423, 204] width 425 height 342
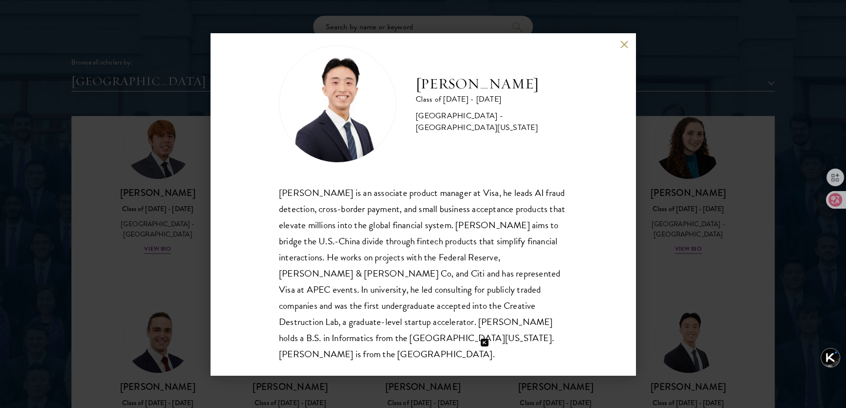
click at [428, 151] on div "[PERSON_NAME] Class of [DATE] - [DATE] [GEOGRAPHIC_DATA] - [GEOGRAPHIC_DATA][US…" at bounding box center [423, 103] width 288 height 117
click at [621, 45] on button at bounding box center [624, 45] width 8 height 8
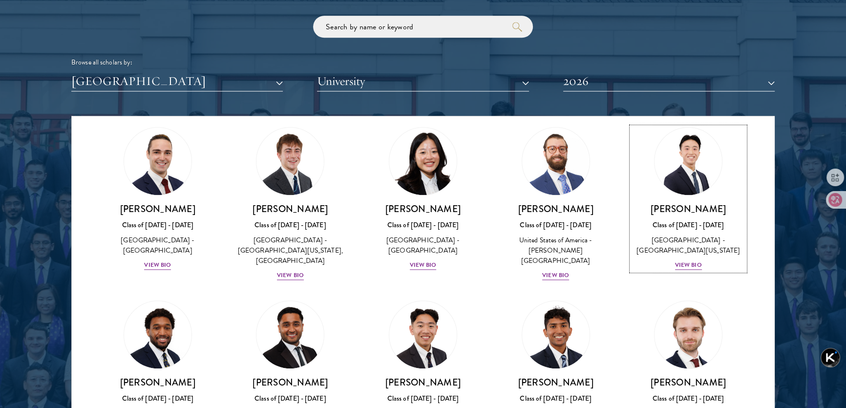
scroll to position [1534, 0]
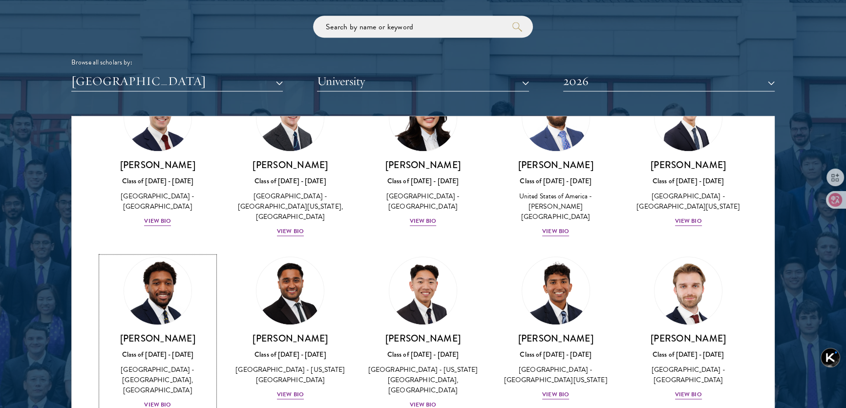
click at [156, 400] on div "View Bio" at bounding box center [157, 404] width 27 height 9
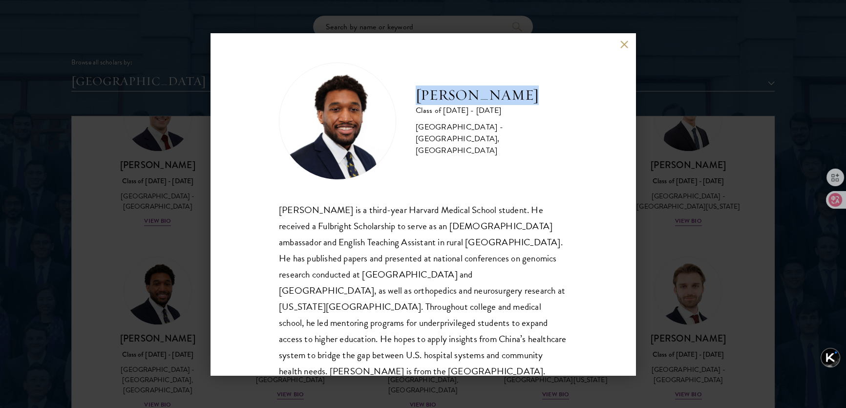
drag, startPoint x: 423, startPoint y: 98, endPoint x: 517, endPoint y: 100, distance: 93.8
click at [517, 100] on h2 "[PERSON_NAME]" at bounding box center [491, 95] width 151 height 20
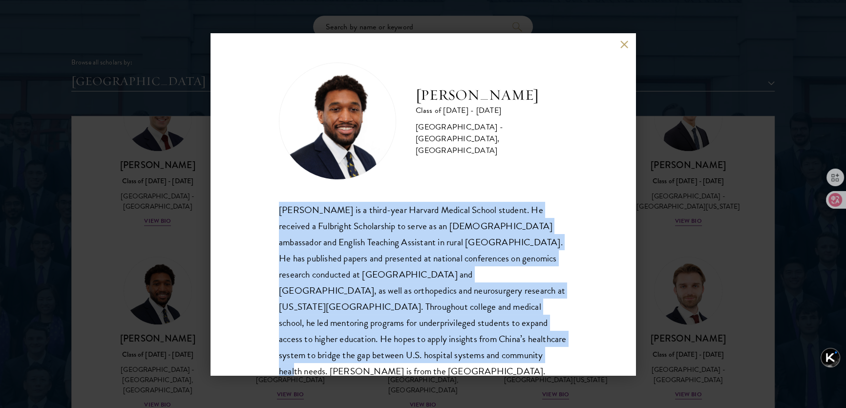
drag, startPoint x: 291, startPoint y: 209, endPoint x: 366, endPoint y: 363, distance: 171.7
click at [366, 363] on div "[PERSON_NAME] Class of [DATE] - [DATE] [GEOGRAPHIC_DATA] - [GEOGRAPHIC_DATA], […" at bounding box center [423, 204] width 425 height 342
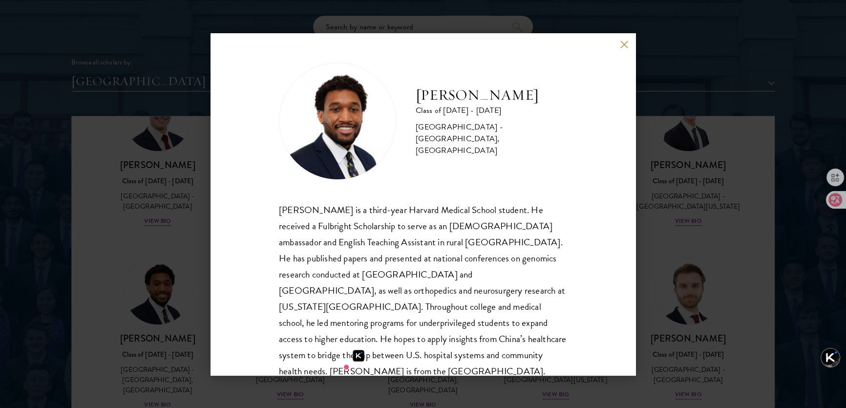
click at [430, 170] on div "[PERSON_NAME] Class of [DATE] - [DATE] [GEOGRAPHIC_DATA] - [GEOGRAPHIC_DATA], […" at bounding box center [423, 121] width 288 height 117
click at [621, 44] on button at bounding box center [624, 45] width 8 height 8
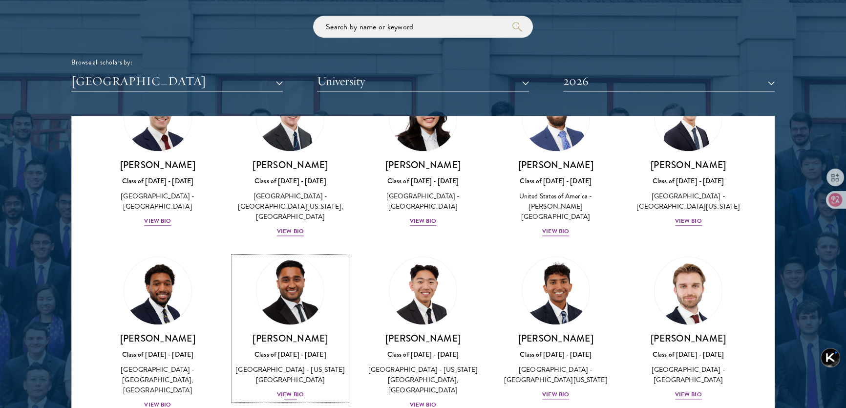
click at [293, 390] on div "View Bio" at bounding box center [290, 394] width 27 height 9
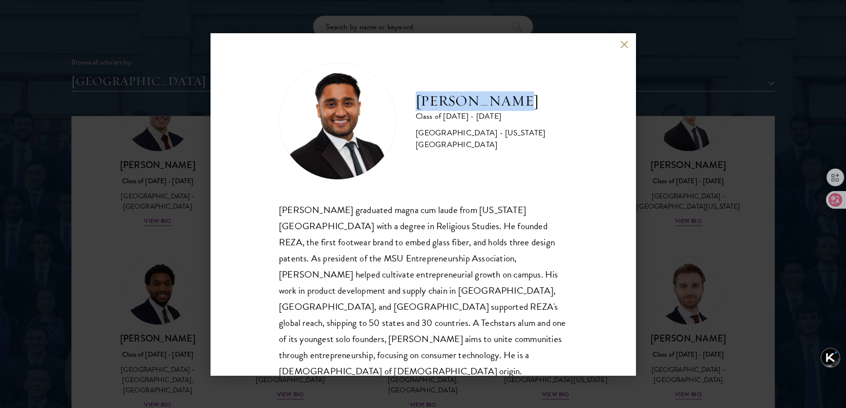
drag, startPoint x: 419, startPoint y: 99, endPoint x: 512, endPoint y: 102, distance: 93.8
click at [512, 102] on h2 "[PERSON_NAME]" at bounding box center [491, 101] width 151 height 20
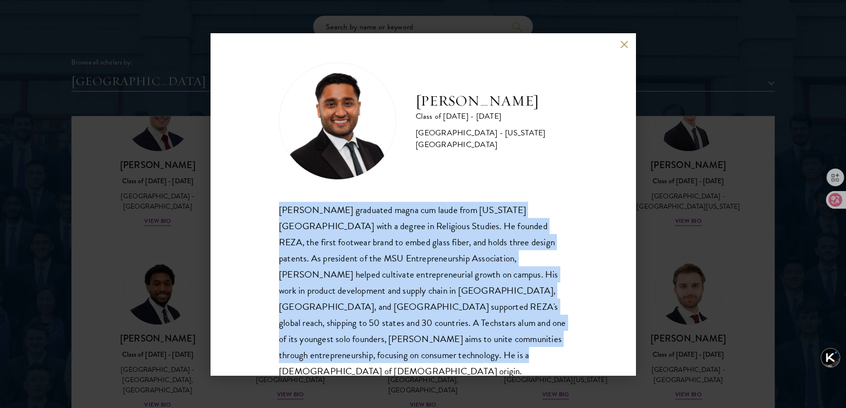
drag, startPoint x: 280, startPoint y: 209, endPoint x: 422, endPoint y: 360, distance: 208.4
click at [422, 360] on div "[PERSON_NAME] graduated magna cum laude from [US_STATE][GEOGRAPHIC_DATA] with a…" at bounding box center [423, 291] width 288 height 178
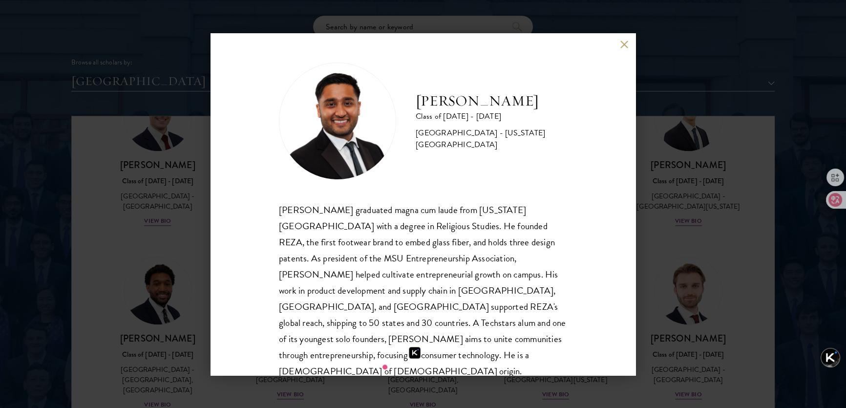
click at [398, 69] on div "[PERSON_NAME] Class of [DATE] - [DATE] [GEOGRAPHIC_DATA] - [US_STATE][GEOGRAPHI…" at bounding box center [423, 121] width 288 height 117
drag, startPoint x: 703, startPoint y: 114, endPoint x: 639, endPoint y: 58, distance: 84.8
click at [703, 114] on div "[PERSON_NAME] Class of [DATE] - [DATE] [GEOGRAPHIC_DATA] - [US_STATE][GEOGRAPHI…" at bounding box center [423, 204] width 846 height 408
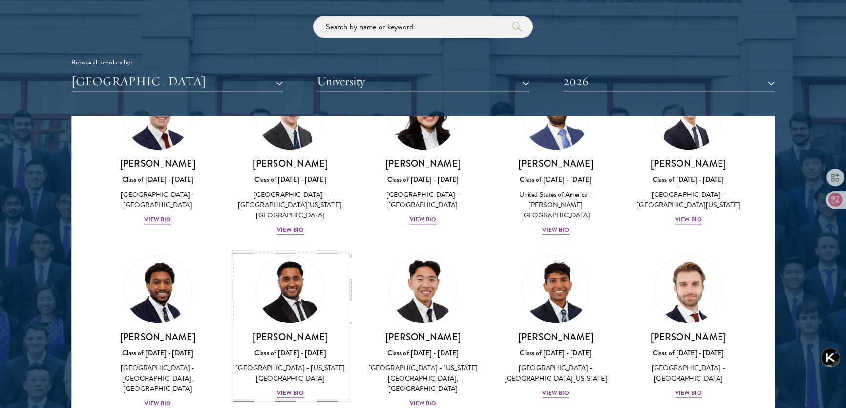
scroll to position [1549, 0]
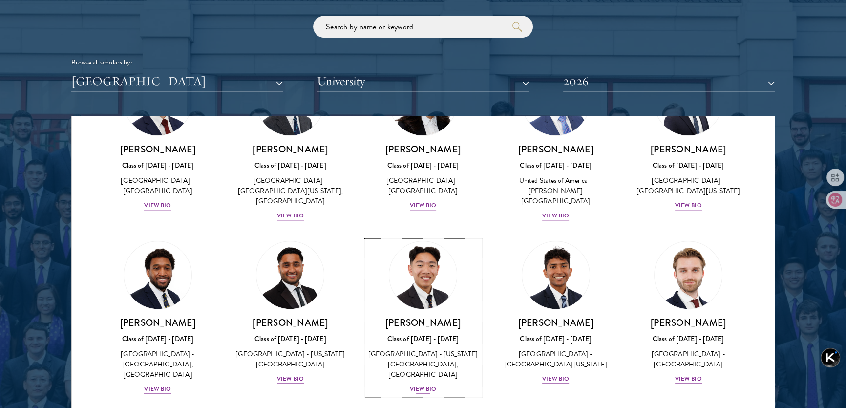
click at [427, 384] on div "View Bio" at bounding box center [423, 388] width 27 height 9
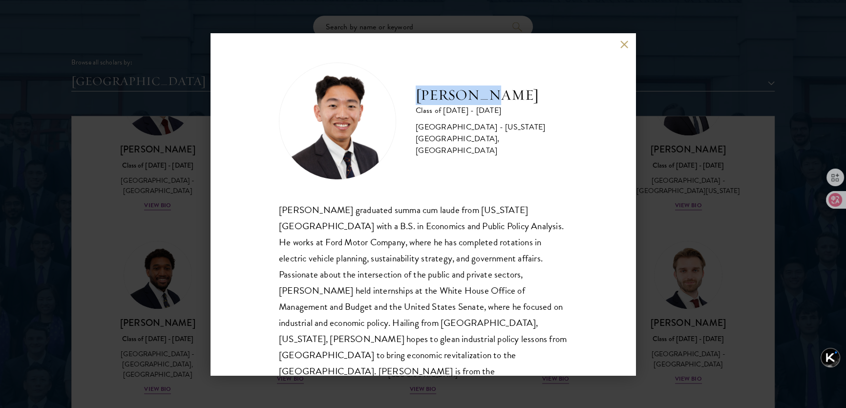
drag, startPoint x: 417, startPoint y: 98, endPoint x: 489, endPoint y: 97, distance: 72.8
click at [489, 97] on h2 "[PERSON_NAME]" at bounding box center [491, 95] width 151 height 20
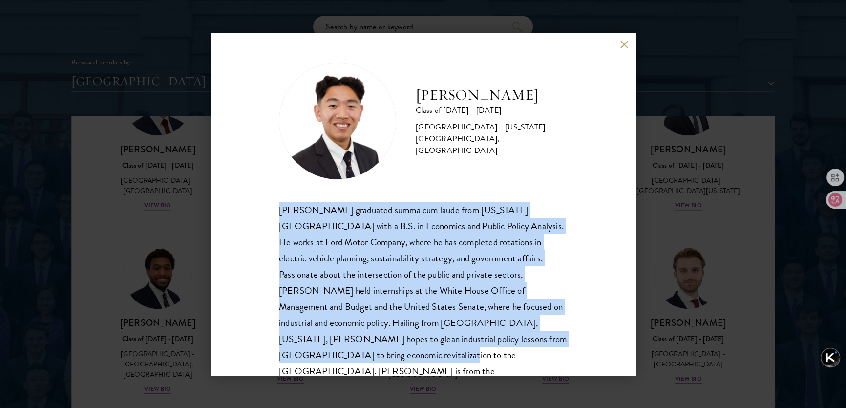
drag, startPoint x: 279, startPoint y: 211, endPoint x: 357, endPoint y: 362, distance: 170.2
click at [357, 362] on div "[PERSON_NAME] graduated summa cum laude from [US_STATE][GEOGRAPHIC_DATA] with a…" at bounding box center [423, 299] width 288 height 194
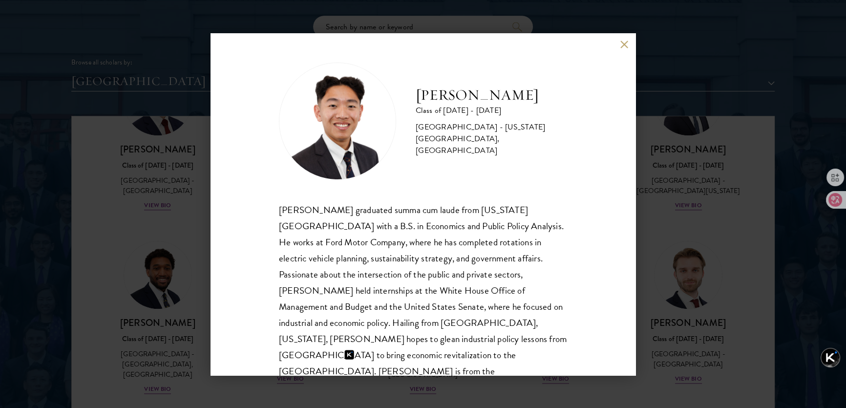
click at [468, 81] on div "[PERSON_NAME] Class of [DATE] - [DATE] [GEOGRAPHIC_DATA] - [US_STATE][GEOGRAPHI…" at bounding box center [423, 121] width 288 height 117
click at [623, 45] on button at bounding box center [624, 45] width 8 height 8
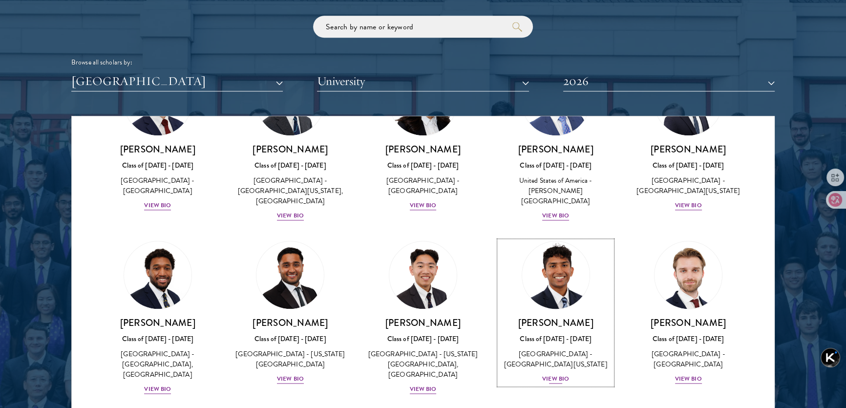
click at [552, 374] on div "View Bio" at bounding box center [555, 378] width 27 height 9
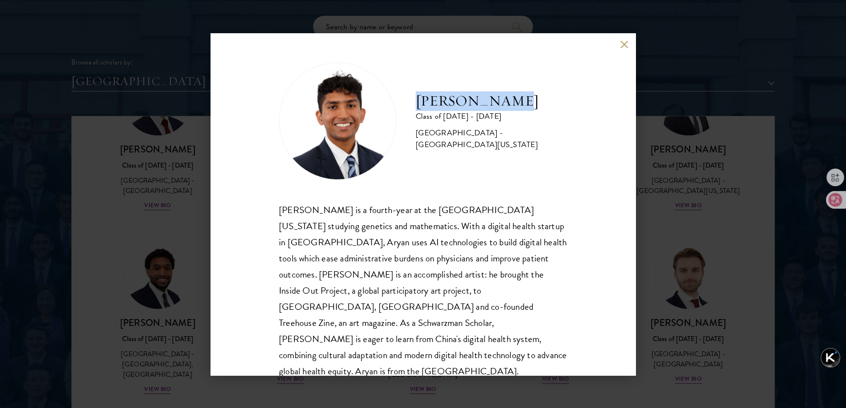
drag, startPoint x: 414, startPoint y: 99, endPoint x: 540, endPoint y: 104, distance: 126.1
click at [540, 104] on div "[PERSON_NAME] Class of [DATE] - [DATE] [GEOGRAPHIC_DATA] - [GEOGRAPHIC_DATA][US…" at bounding box center [423, 121] width 288 height 117
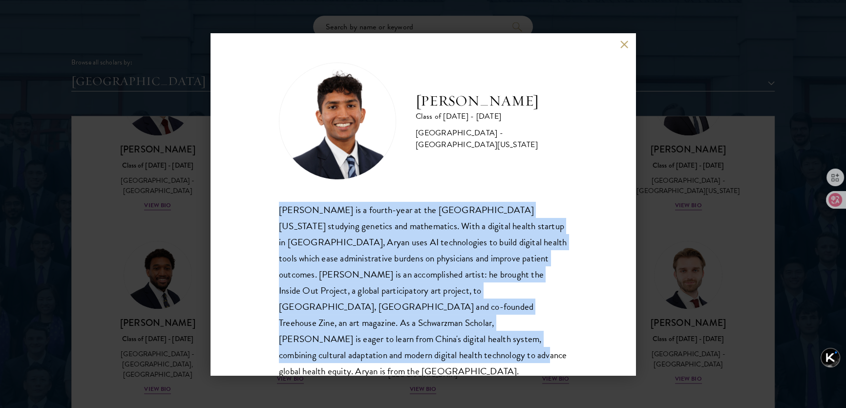
drag, startPoint x: 282, startPoint y: 208, endPoint x: 589, endPoint y: 332, distance: 331.0
click at [589, 332] on div "[PERSON_NAME] Class of [DATE] - [DATE] [GEOGRAPHIC_DATA] - [GEOGRAPHIC_DATA][US…" at bounding box center [423, 204] width 425 height 342
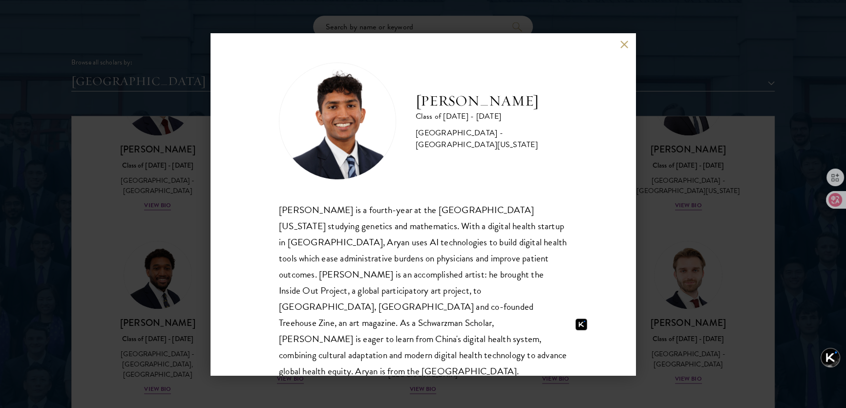
click at [410, 174] on div "[PERSON_NAME] Class of [DATE] - [DATE] [GEOGRAPHIC_DATA] - [GEOGRAPHIC_DATA][US…" at bounding box center [423, 121] width 288 height 117
click at [626, 44] on button at bounding box center [624, 45] width 8 height 8
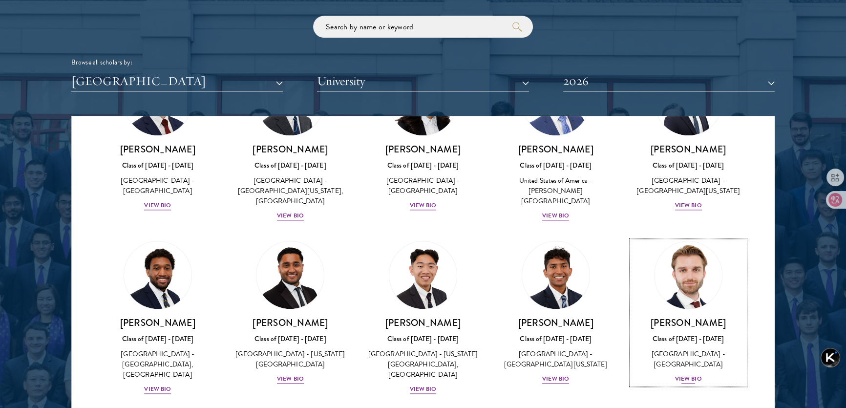
click at [682, 374] on div "View Bio" at bounding box center [688, 378] width 27 height 9
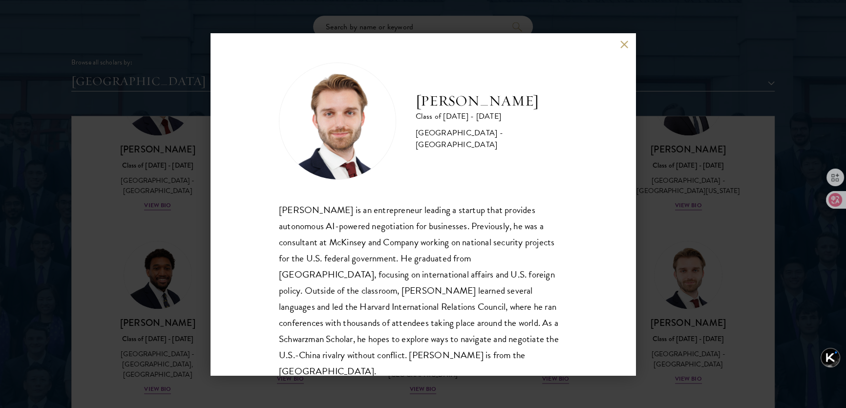
drag, startPoint x: 415, startPoint y: 100, endPoint x: 552, endPoint y: 100, distance: 137.7
click at [552, 100] on div "[PERSON_NAME] Class of [DATE] - [DATE] [GEOGRAPHIC_DATA] - [GEOGRAPHIC_DATA]" at bounding box center [423, 121] width 288 height 117
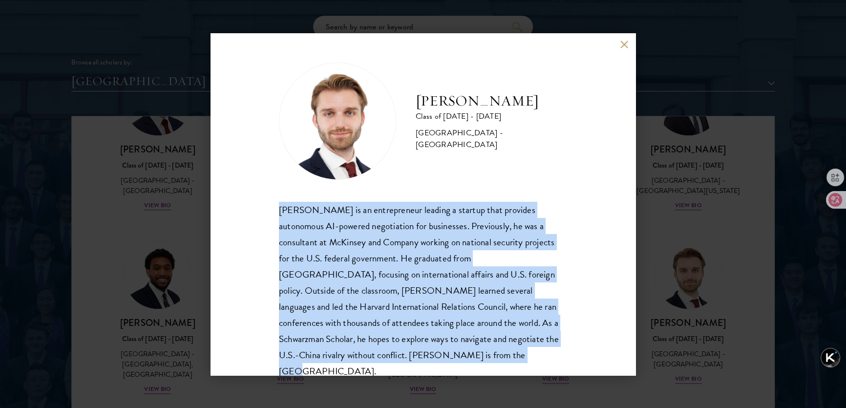
drag, startPoint x: 279, startPoint y: 208, endPoint x: 464, endPoint y: 359, distance: 239.1
click at [464, 360] on div "[PERSON_NAME] is an entrepreneur leading a startup that provides autonomous AI-…" at bounding box center [423, 291] width 288 height 178
click at [361, 95] on img at bounding box center [337, 121] width 117 height 117
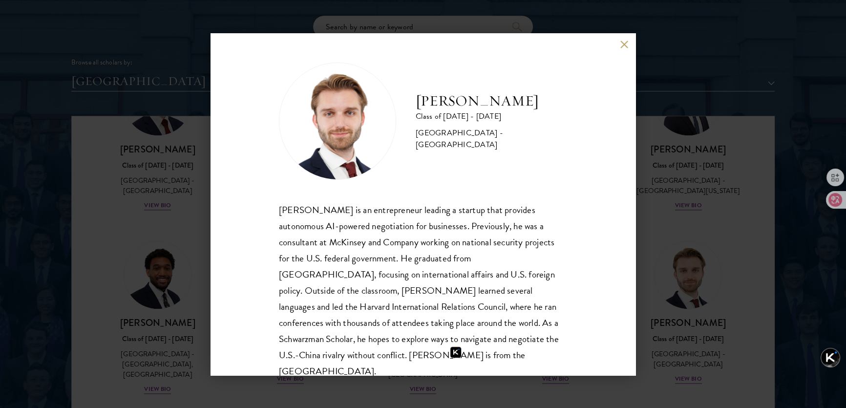
click at [402, 72] on div "[PERSON_NAME] Class of [DATE] - [DATE] [GEOGRAPHIC_DATA] - [GEOGRAPHIC_DATA]" at bounding box center [423, 121] width 288 height 117
click at [624, 42] on button at bounding box center [624, 45] width 8 height 8
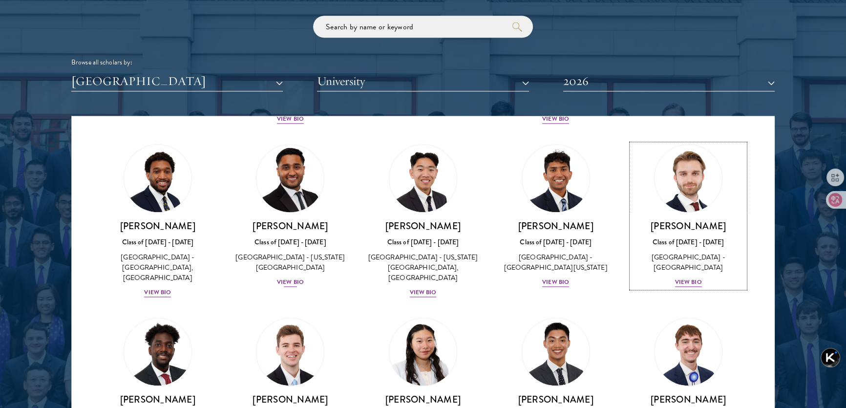
scroll to position [1683, 0]
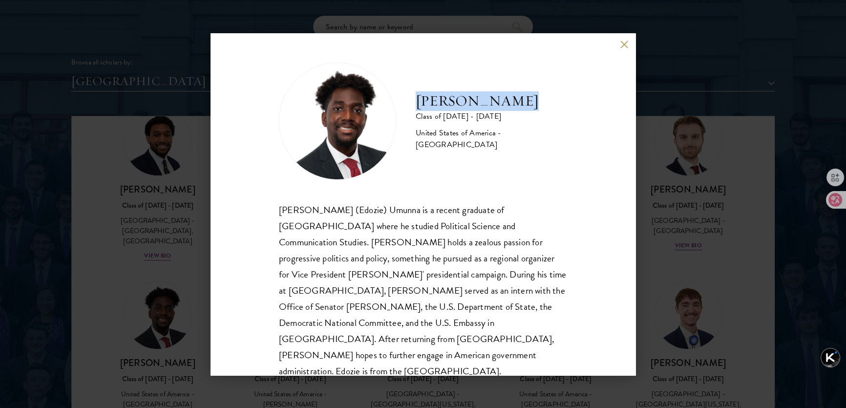
drag, startPoint x: 419, startPoint y: 99, endPoint x: 529, endPoint y: 98, distance: 110.9
click at [529, 98] on h2 "[PERSON_NAME]" at bounding box center [491, 101] width 151 height 20
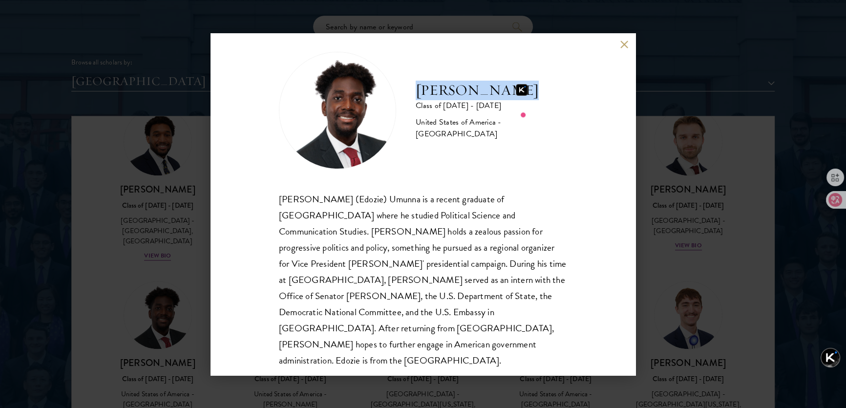
scroll to position [17, 0]
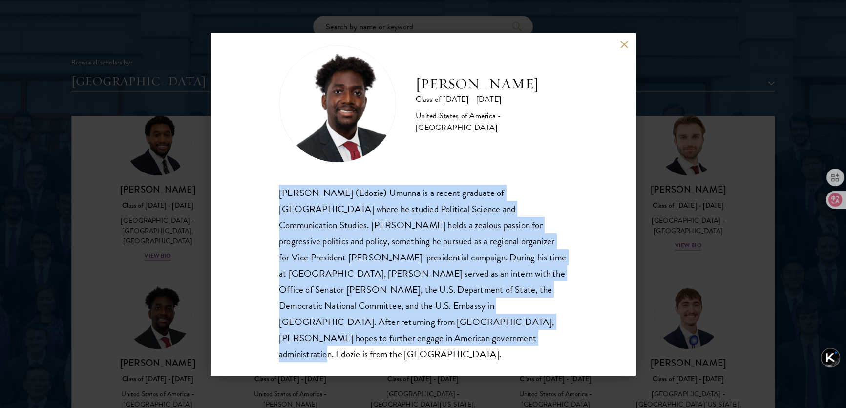
drag, startPoint x: 276, startPoint y: 193, endPoint x: 365, endPoint y: 341, distance: 172.2
click at [365, 341] on div "[PERSON_NAME] Class of [DATE] - [DATE] [GEOGRAPHIC_DATA] - [GEOGRAPHIC_DATA] [P…" at bounding box center [423, 204] width 425 height 342
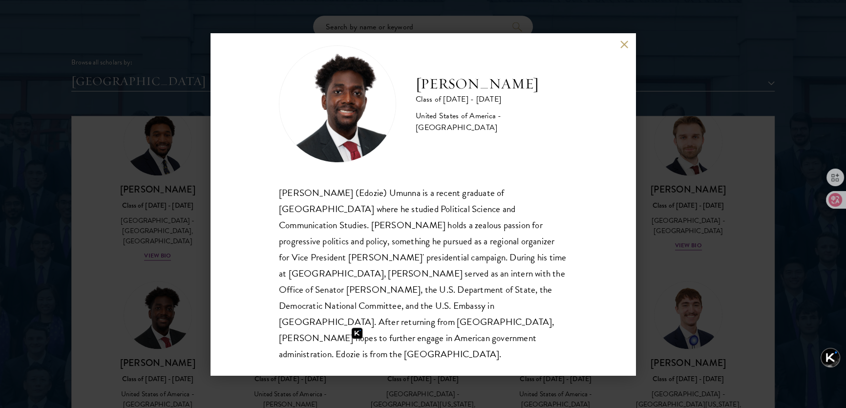
click at [412, 141] on div "[PERSON_NAME] Class of [DATE] - [DATE] [GEOGRAPHIC_DATA] - [GEOGRAPHIC_DATA]" at bounding box center [423, 103] width 288 height 117
click at [624, 42] on button at bounding box center [624, 45] width 8 height 8
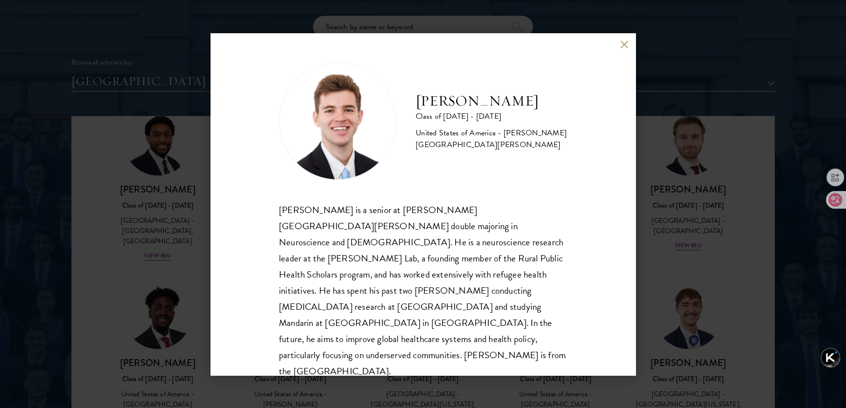
drag, startPoint x: 415, startPoint y: 100, endPoint x: 530, endPoint y: 107, distance: 115.0
click at [530, 107] on div "[PERSON_NAME] Class of [DATE] - [DATE] [GEOGRAPHIC_DATA] - [PERSON_NAME][GEOGRA…" at bounding box center [423, 121] width 288 height 117
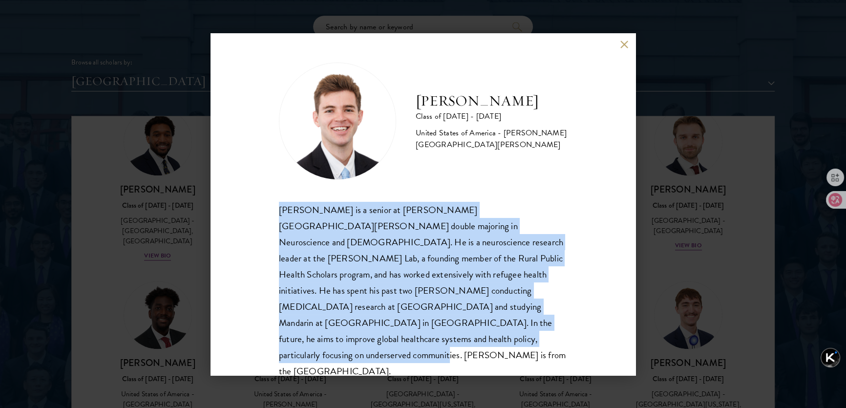
drag, startPoint x: 281, startPoint y: 207, endPoint x: 428, endPoint y: 340, distance: 198.5
click at [422, 349] on div "[PERSON_NAME] Class of [DATE] - [DATE] [GEOGRAPHIC_DATA] - [PERSON_NAME][GEOGRA…" at bounding box center [423, 204] width 425 height 342
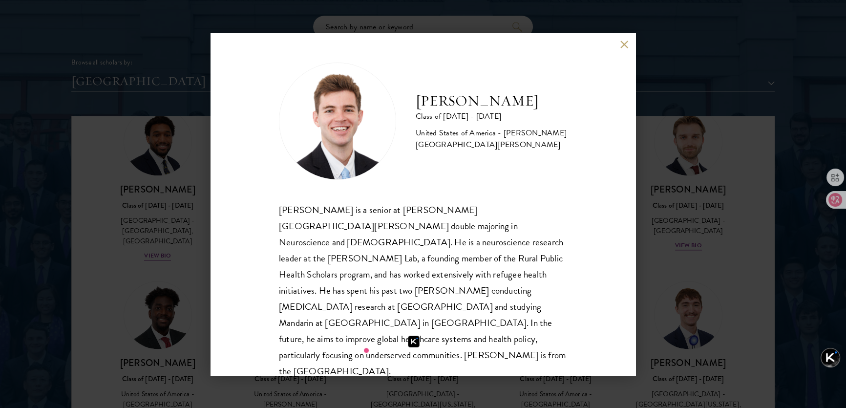
click at [398, 67] on div "[PERSON_NAME] Class of [DATE] - [DATE] [GEOGRAPHIC_DATA] - [PERSON_NAME][GEOGRA…" at bounding box center [423, 121] width 288 height 117
click at [620, 42] on button at bounding box center [624, 45] width 8 height 8
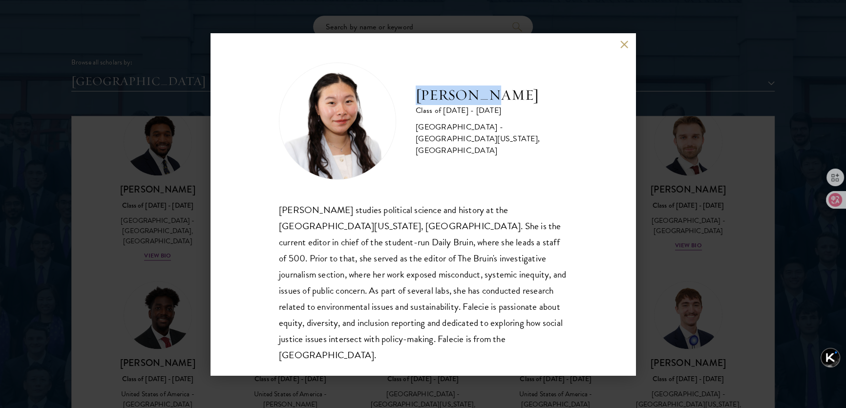
drag, startPoint x: 416, startPoint y: 96, endPoint x: 486, endPoint y: 98, distance: 70.8
click at [482, 98] on h2 "[PERSON_NAME]" at bounding box center [491, 95] width 151 height 20
drag, startPoint x: 509, startPoint y: 97, endPoint x: 504, endPoint y: 98, distance: 4.9
click at [509, 97] on h2 "[PERSON_NAME]" at bounding box center [491, 95] width 151 height 20
drag, startPoint x: 416, startPoint y: 102, endPoint x: 510, endPoint y: 96, distance: 94.4
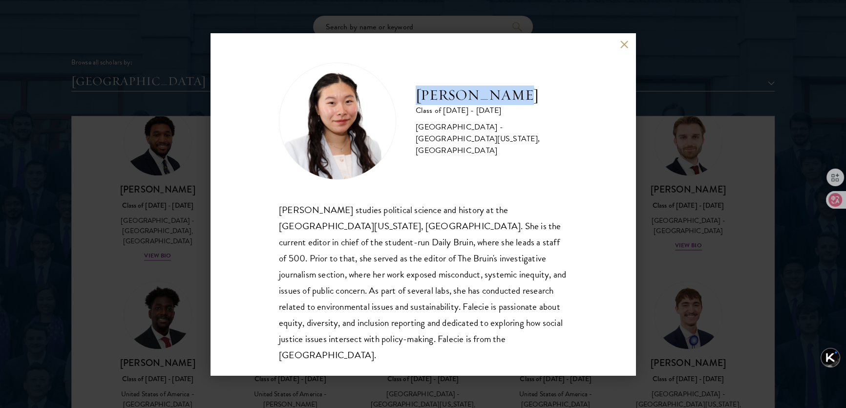
click at [510, 96] on h2 "[PERSON_NAME]" at bounding box center [491, 95] width 151 height 20
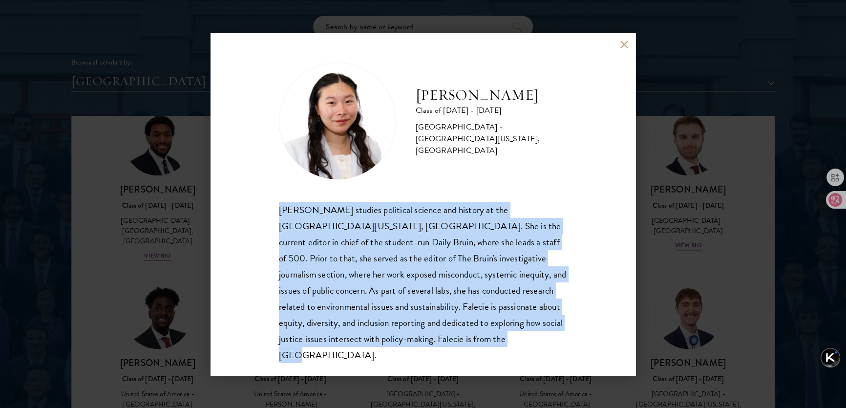
drag, startPoint x: 277, startPoint y: 206, endPoint x: 555, endPoint y: 341, distance: 309.1
click at [555, 341] on div "[PERSON_NAME] Class of [DATE] - [DATE] [GEOGRAPHIC_DATA] - [GEOGRAPHIC_DATA][US…" at bounding box center [423, 204] width 425 height 342
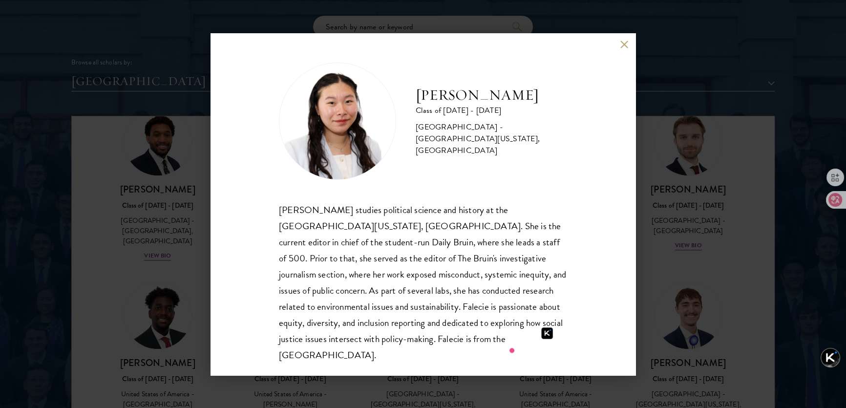
click at [406, 77] on div "[PERSON_NAME] Class of [DATE] - [DATE] [GEOGRAPHIC_DATA] - [GEOGRAPHIC_DATA][US…" at bounding box center [423, 121] width 288 height 117
click at [622, 43] on button at bounding box center [624, 45] width 8 height 8
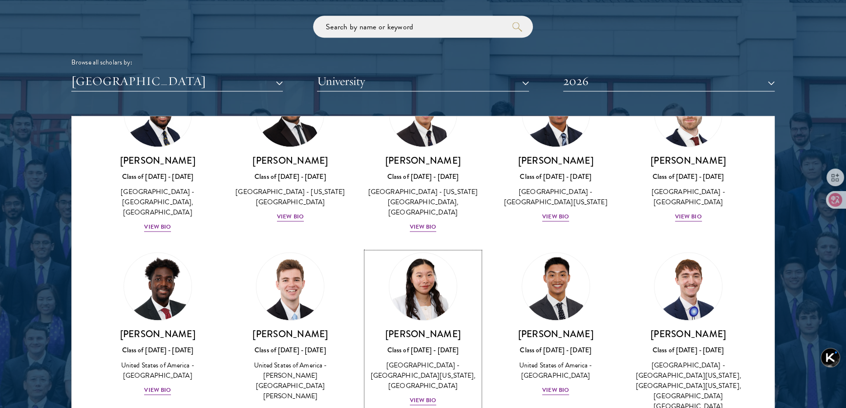
scroll to position [1727, 0]
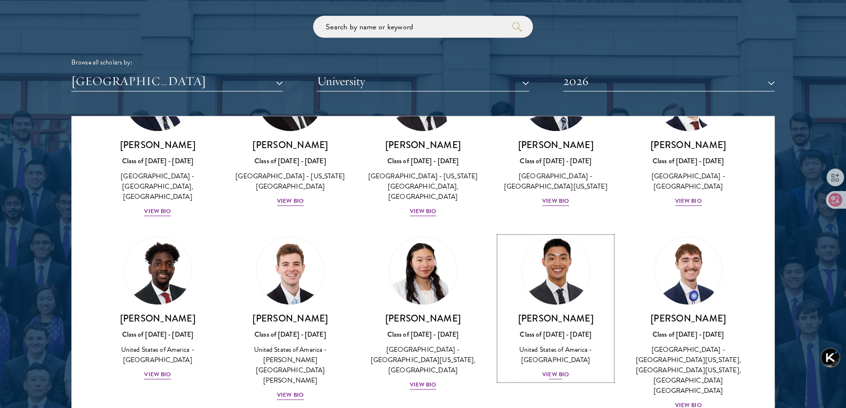
click at [559, 370] on div "View Bio" at bounding box center [555, 374] width 27 height 9
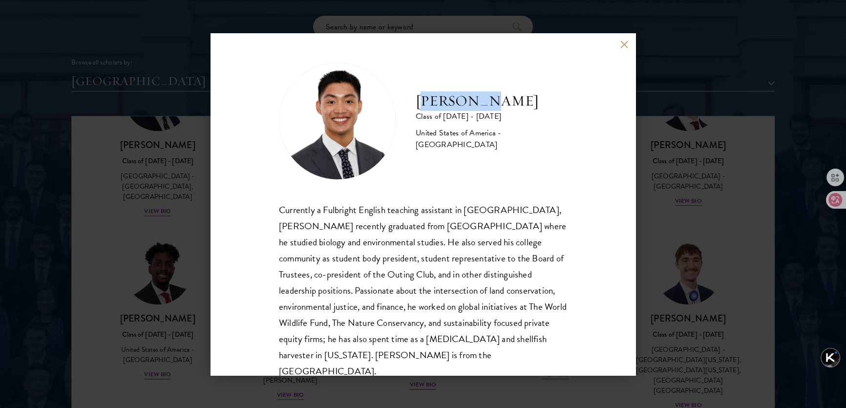
drag, startPoint x: 420, startPoint y: 102, endPoint x: 506, endPoint y: 104, distance: 86.0
click at [506, 104] on h2 "[PERSON_NAME]" at bounding box center [491, 101] width 151 height 20
drag, startPoint x: 415, startPoint y: 106, endPoint x: 490, endPoint y: 103, distance: 74.8
click at [490, 103] on h2 "[PERSON_NAME]" at bounding box center [491, 101] width 151 height 20
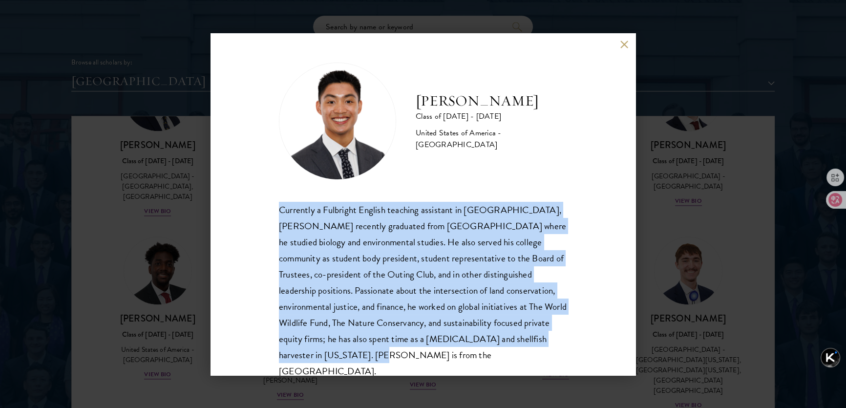
drag, startPoint x: 278, startPoint y: 205, endPoint x: 503, endPoint y: 359, distance: 272.2
click at [503, 359] on div "Currently a Fulbright English teaching assistant in [GEOGRAPHIC_DATA], [PERSON_…" at bounding box center [423, 291] width 288 height 178
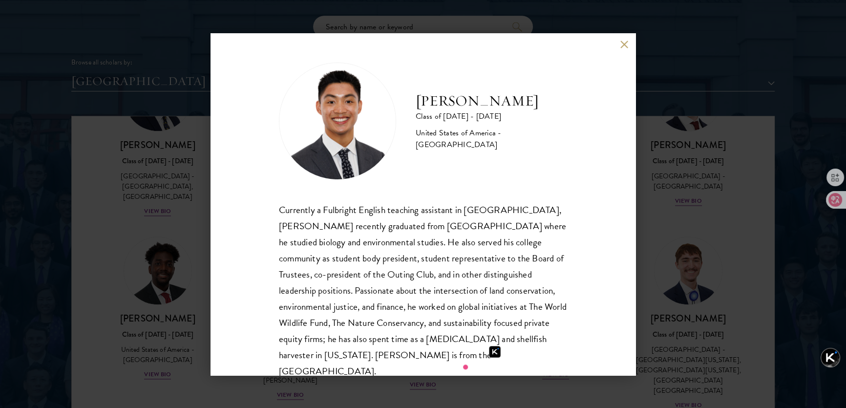
click at [424, 68] on div "[PERSON_NAME] Class of [DATE] - [DATE] [GEOGRAPHIC_DATA] - [GEOGRAPHIC_DATA]" at bounding box center [423, 121] width 288 height 117
click at [624, 47] on button at bounding box center [624, 45] width 8 height 8
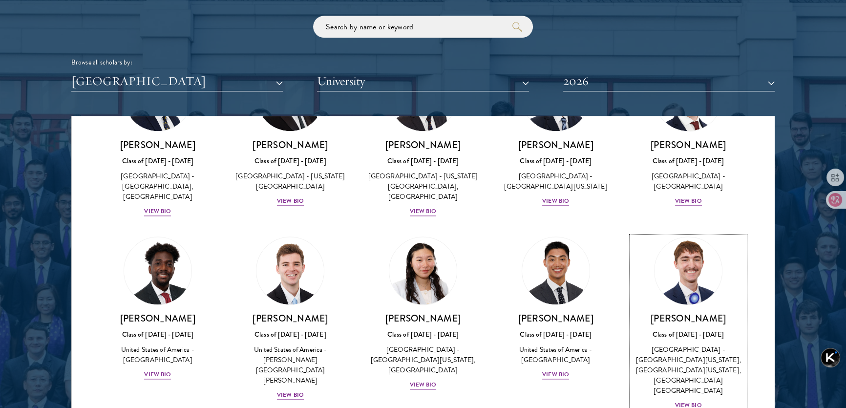
click at [686, 401] on div "View Bio" at bounding box center [688, 405] width 27 height 9
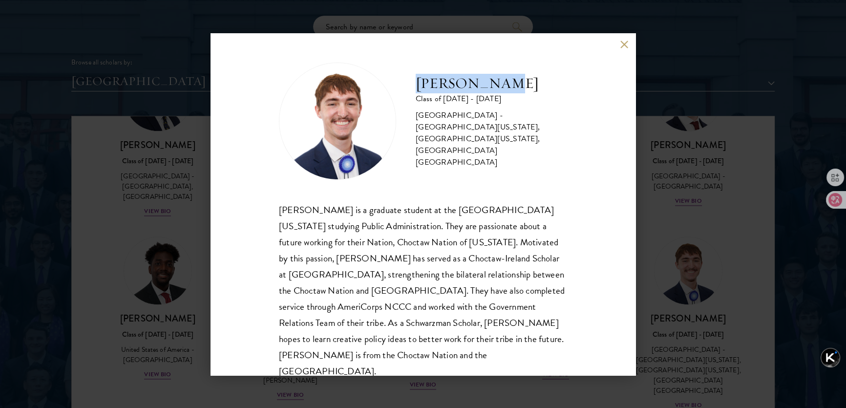
drag, startPoint x: 420, startPoint y: 96, endPoint x: 510, endPoint y: 93, distance: 90.4
click at [510, 93] on h2 "[PERSON_NAME]" at bounding box center [491, 84] width 151 height 20
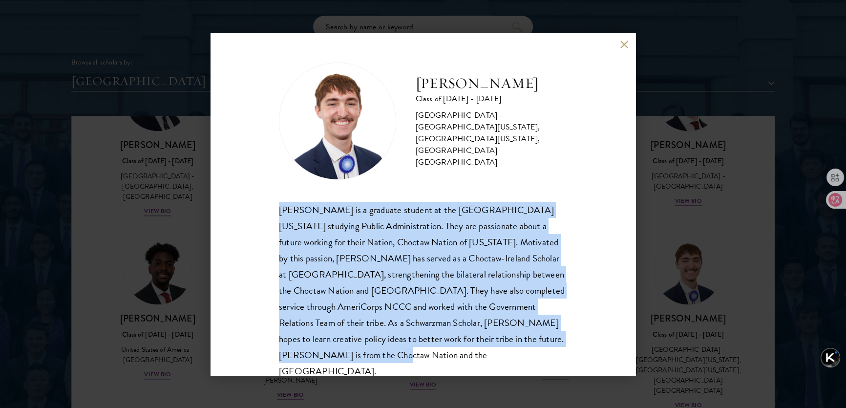
drag, startPoint x: 268, startPoint y: 211, endPoint x: 384, endPoint y: 349, distance: 179.9
click at [384, 349] on div "[PERSON_NAME] Class of [DATE] - [DATE] [GEOGRAPHIC_DATA] - [GEOGRAPHIC_DATA][US…" at bounding box center [423, 204] width 425 height 342
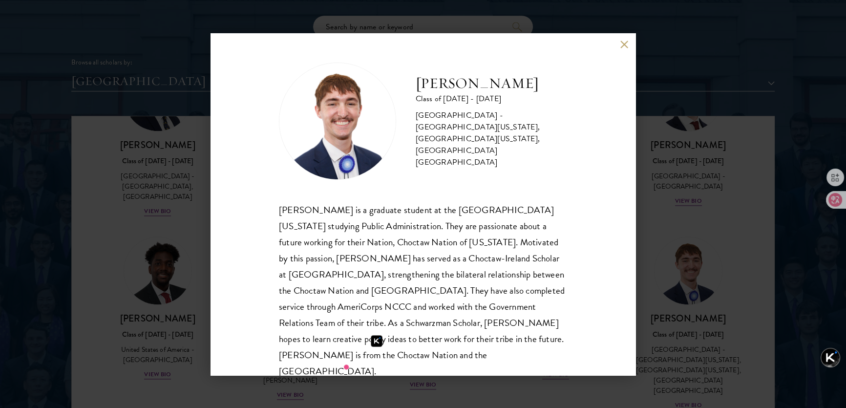
click at [435, 75] on div "[PERSON_NAME] Class of [DATE] - [DATE] [GEOGRAPHIC_DATA] - [GEOGRAPHIC_DATA][US…" at bounding box center [423, 121] width 288 height 117
click at [626, 46] on button at bounding box center [624, 45] width 8 height 8
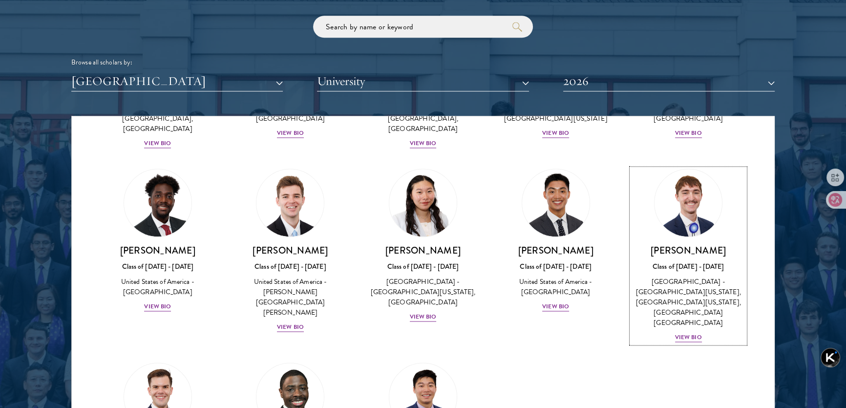
scroll to position [1796, 0]
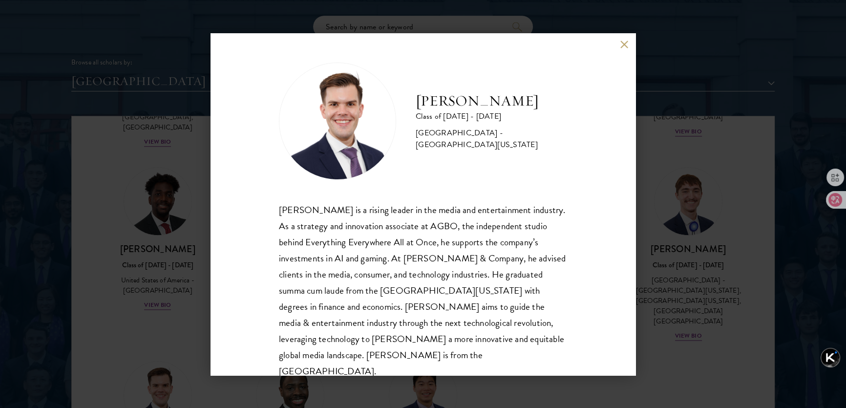
drag, startPoint x: 414, startPoint y: 98, endPoint x: 557, endPoint y: 92, distance: 143.2
click at [557, 92] on div "[PERSON_NAME] Class of [DATE] - [DATE] [GEOGRAPHIC_DATA] - [GEOGRAPHIC_DATA][US…" at bounding box center [423, 121] width 288 height 117
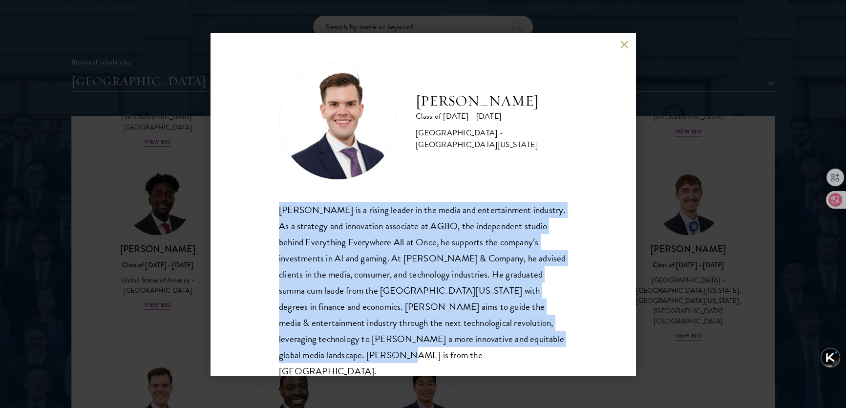
drag, startPoint x: 278, startPoint y: 212, endPoint x: 612, endPoint y: 345, distance: 360.0
click at [612, 345] on div "[PERSON_NAME] Class of [DATE] - [DATE] [GEOGRAPHIC_DATA] - [GEOGRAPHIC_DATA][US…" at bounding box center [423, 204] width 425 height 342
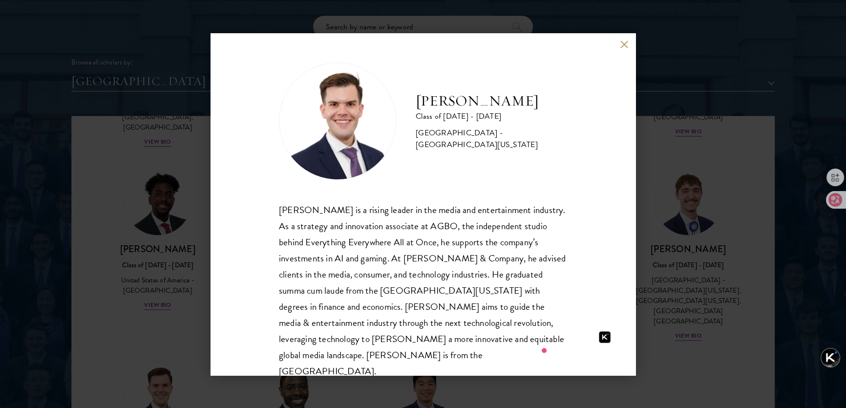
click at [501, 165] on div "[PERSON_NAME] Class of [DATE] - [DATE] [GEOGRAPHIC_DATA] - [GEOGRAPHIC_DATA][US…" at bounding box center [423, 121] width 288 height 117
click at [622, 42] on button at bounding box center [624, 45] width 8 height 8
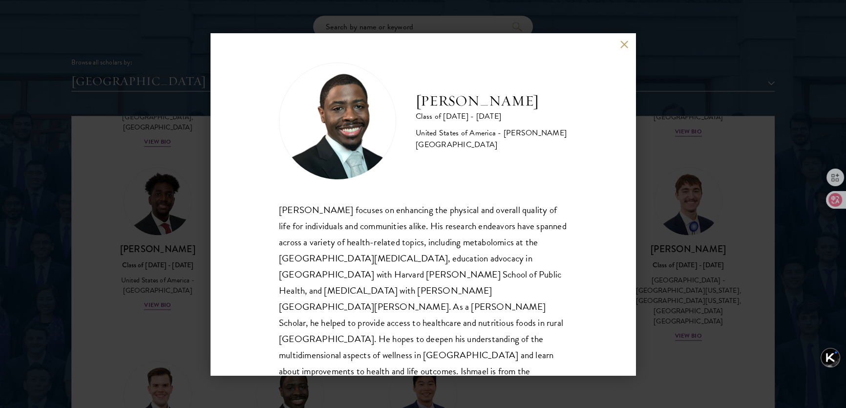
drag, startPoint x: 415, startPoint y: 95, endPoint x: 569, endPoint y: 99, distance: 154.9
click at [569, 99] on div "[PERSON_NAME] Class of [DATE] - [DATE] [GEOGRAPHIC_DATA] - [PERSON_NAME][GEOGRA…" at bounding box center [423, 204] width 425 height 342
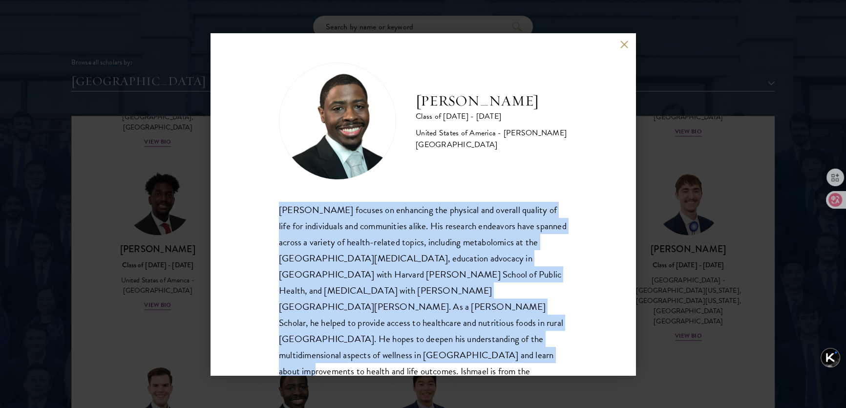
drag, startPoint x: 266, startPoint y: 207, endPoint x: 538, endPoint y: 344, distance: 305.4
click at [538, 344] on div "[PERSON_NAME] Class of [DATE] - [DATE] [GEOGRAPHIC_DATA] - [PERSON_NAME][GEOGRA…" at bounding box center [423, 204] width 425 height 342
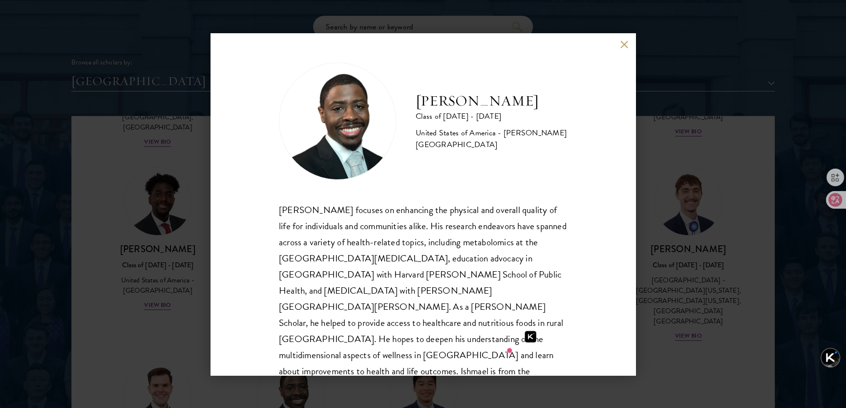
click at [386, 64] on div "[PERSON_NAME] Class of [DATE] - [DATE] [GEOGRAPHIC_DATA] - [PERSON_NAME][GEOGRA…" at bounding box center [423, 121] width 288 height 117
click at [625, 46] on button at bounding box center [624, 45] width 8 height 8
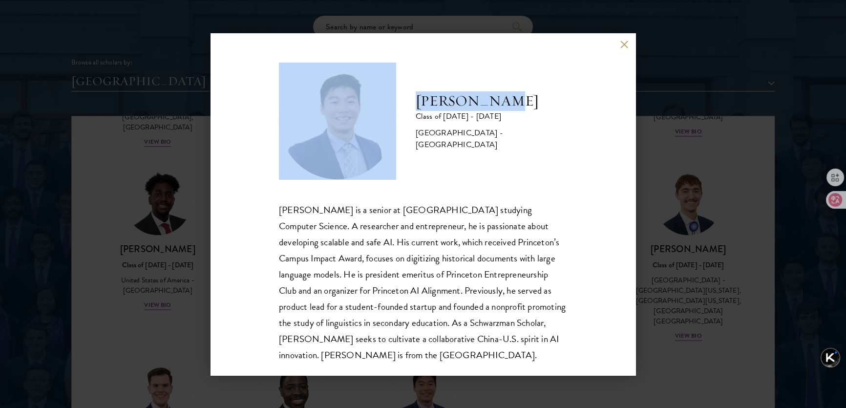
drag, startPoint x: 405, startPoint y: 98, endPoint x: 515, endPoint y: 103, distance: 110.5
click at [515, 103] on div "[PERSON_NAME] Class of [DATE] - [DATE] [GEOGRAPHIC_DATA] - [GEOGRAPHIC_DATA]" at bounding box center [423, 121] width 288 height 117
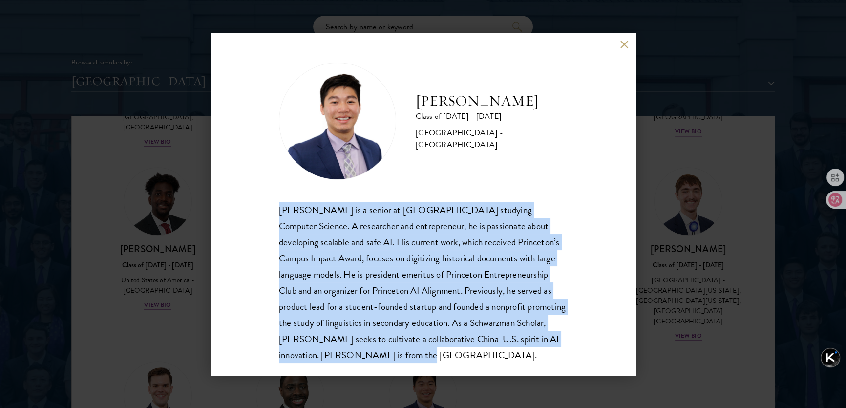
scroll to position [17, 0]
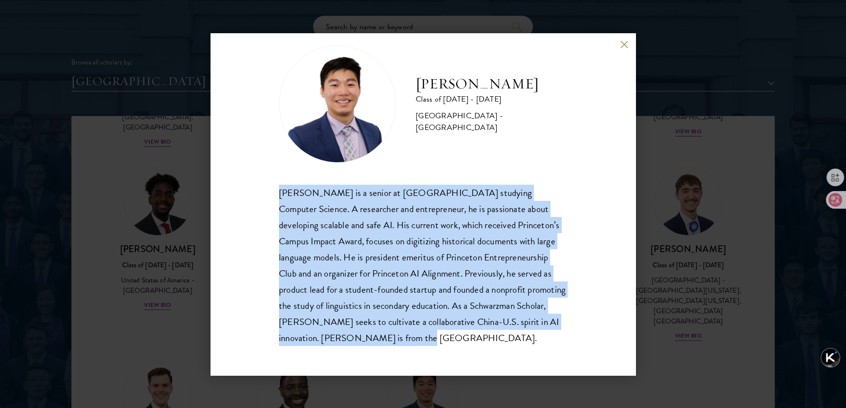
drag, startPoint x: 278, startPoint y: 211, endPoint x: 420, endPoint y: 374, distance: 215.3
click at [420, 374] on div "[PERSON_NAME] Class of [DATE] - [DATE] [GEOGRAPHIC_DATA] - [GEOGRAPHIC_DATA] [P…" at bounding box center [423, 204] width 425 height 342
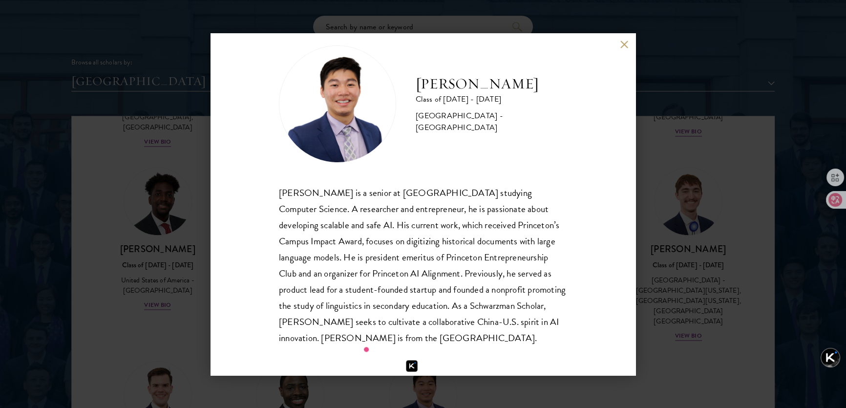
click at [427, 151] on div "[PERSON_NAME] Class of [DATE] - [DATE] [GEOGRAPHIC_DATA] - [GEOGRAPHIC_DATA]" at bounding box center [423, 103] width 288 height 117
click at [621, 45] on button at bounding box center [624, 45] width 8 height 8
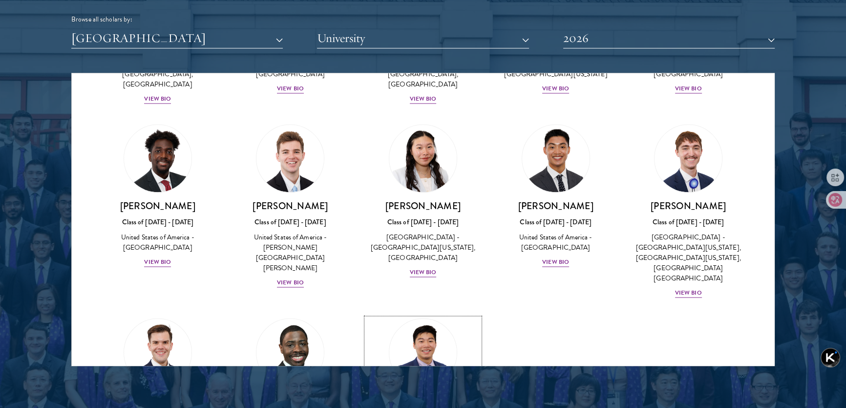
scroll to position [1358, 0]
